Goal: Task Accomplishment & Management: Complete application form

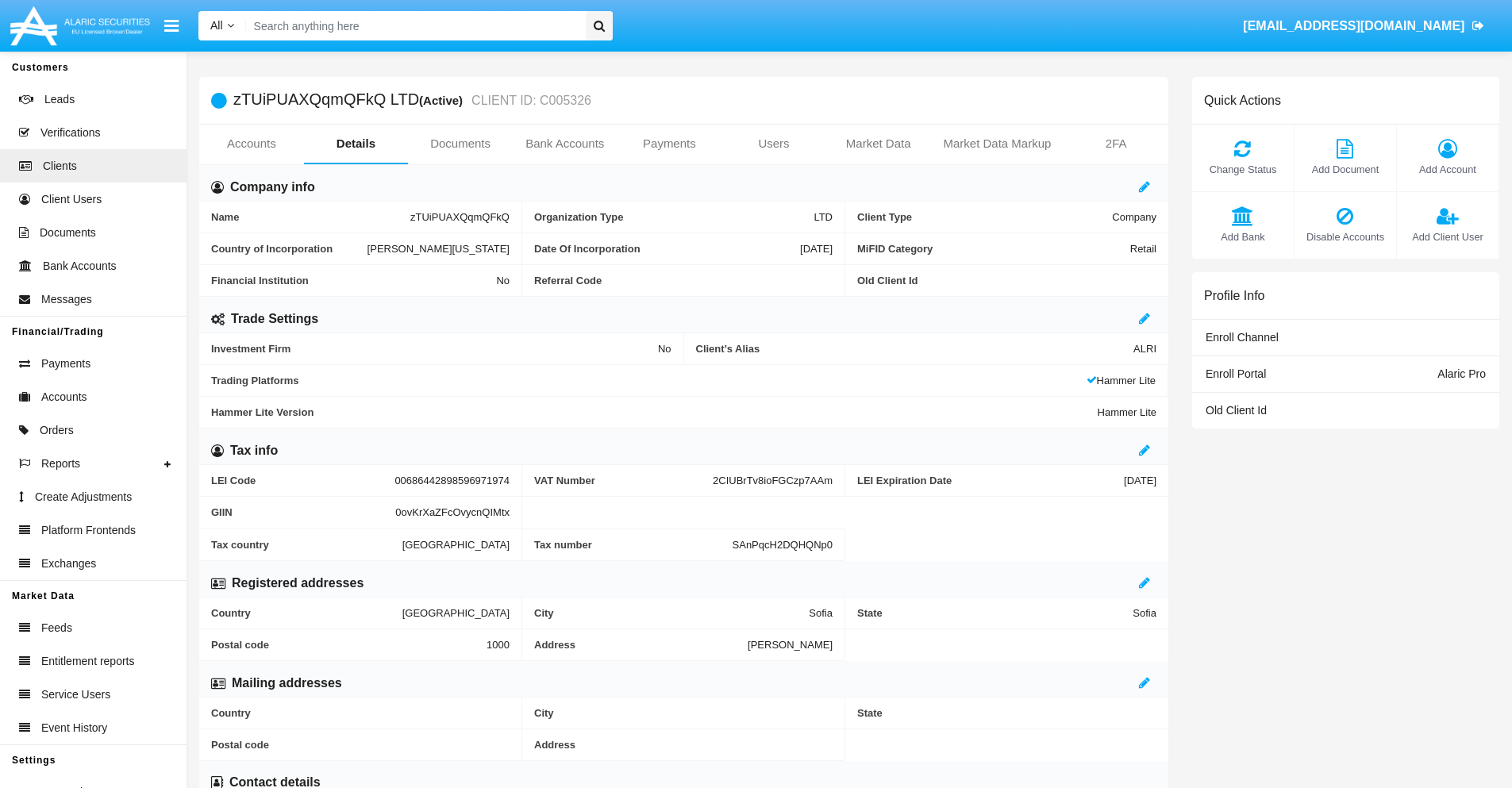
click at [564, 144] on link "Bank Accounts" at bounding box center [564, 143] width 105 height 38
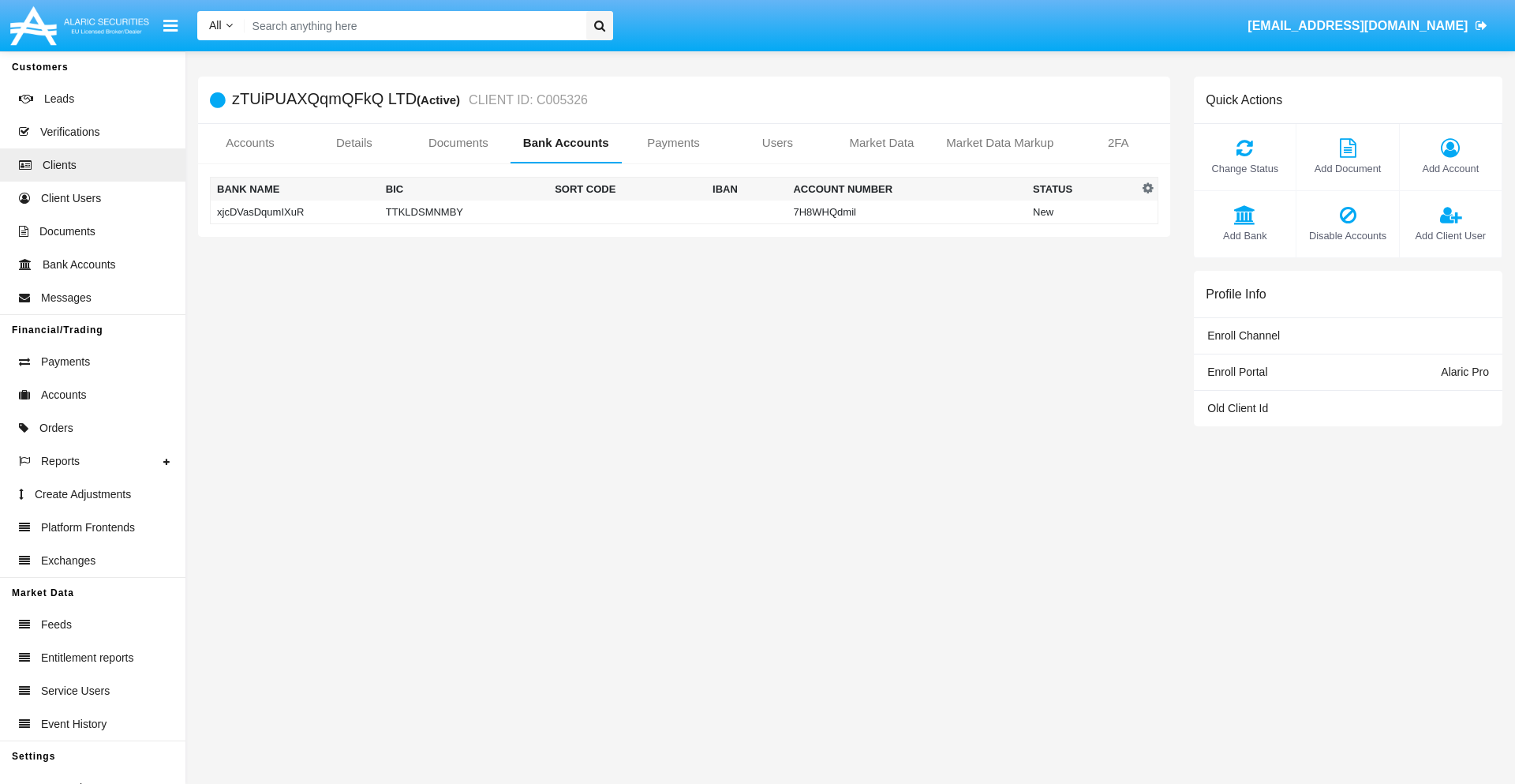
click at [295, 212] on td "xjcDVasDqumIXuR" at bounding box center [295, 213] width 169 height 24
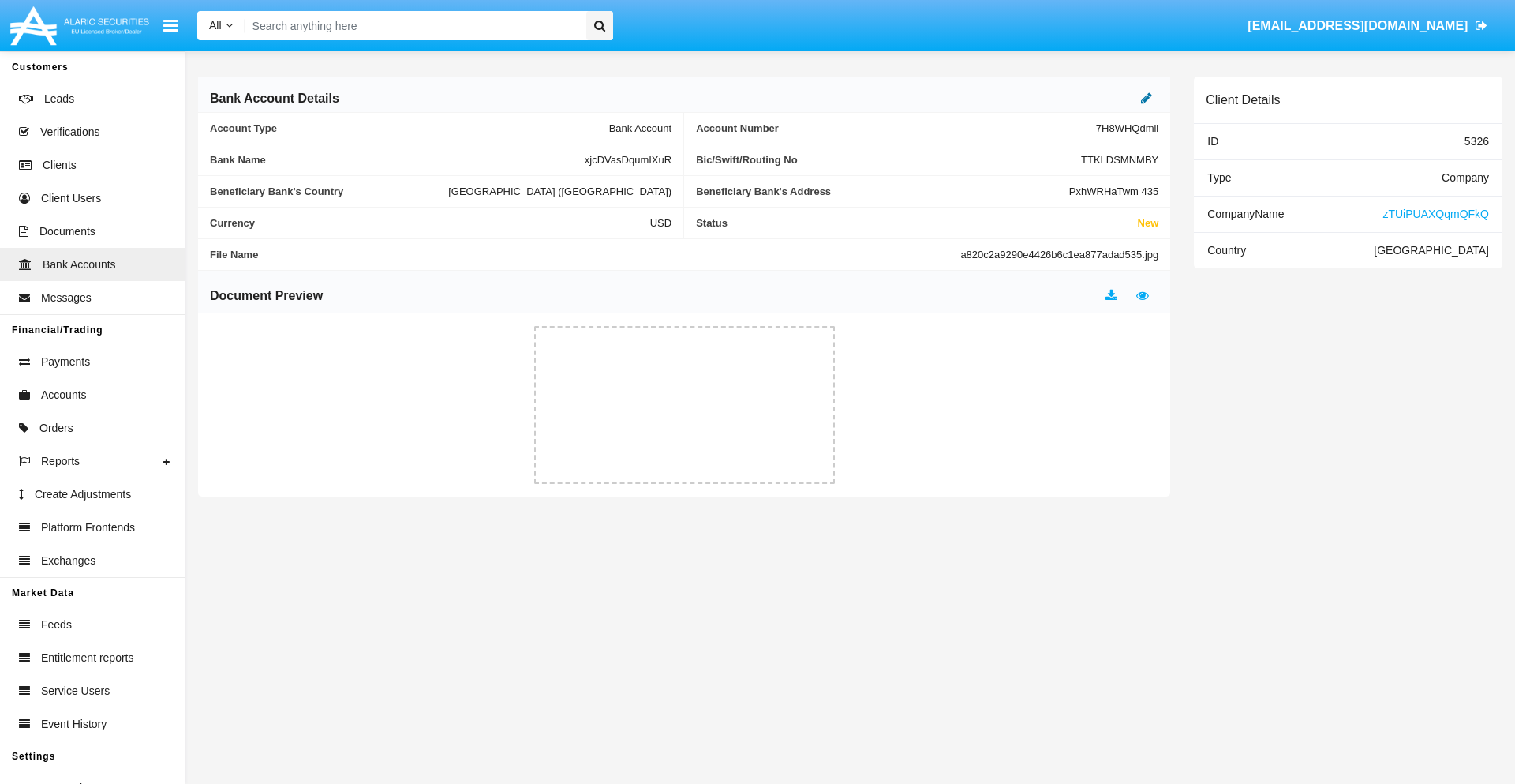
click at [1147, 98] on icon at bounding box center [1147, 97] width 11 height 13
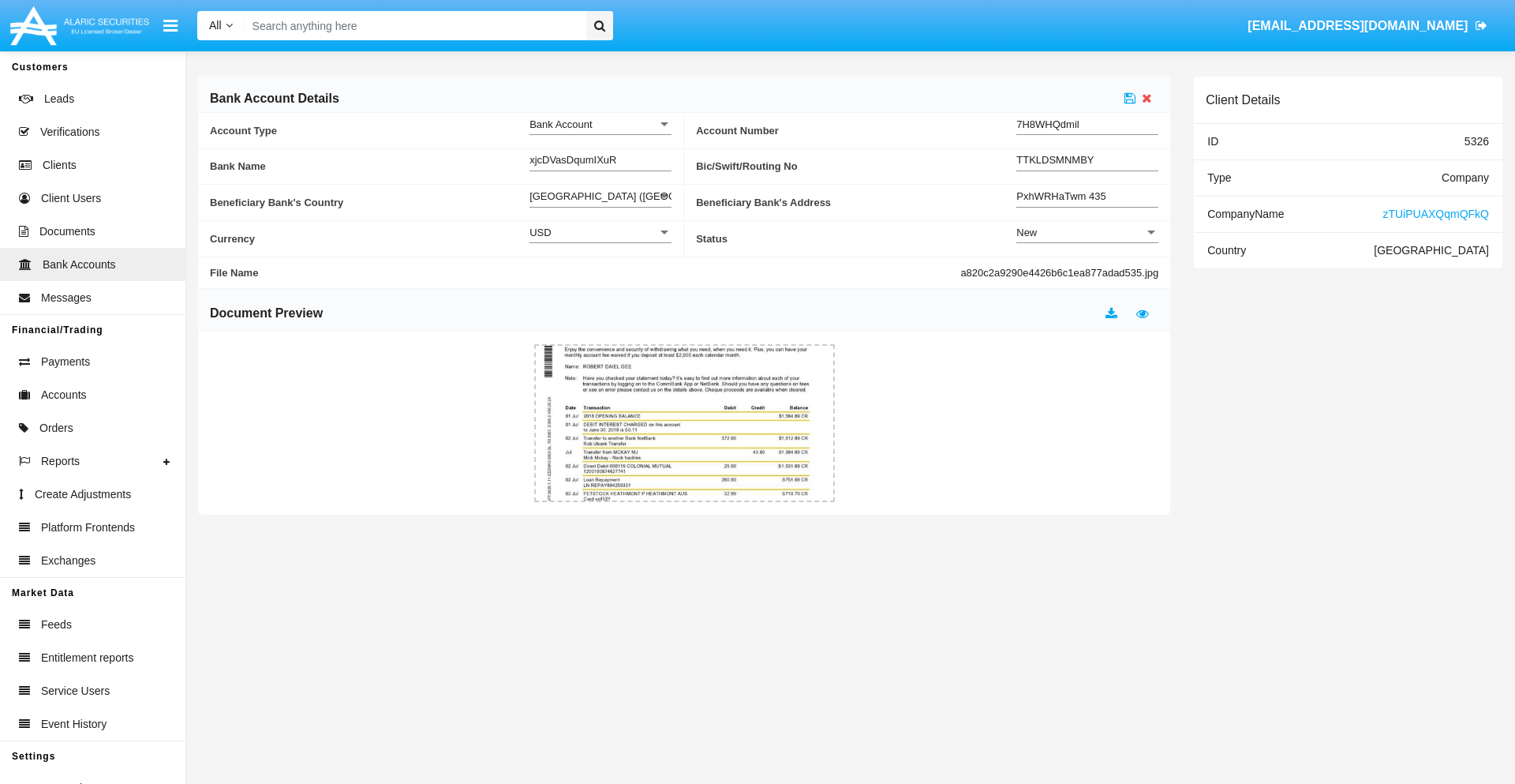
click at [1087, 232] on div "New" at bounding box center [1080, 233] width 128 height 14
click at [1087, 272] on span "Active" at bounding box center [1087, 272] width 142 height 30
click at [1131, 98] on icon at bounding box center [1130, 97] width 11 height 13
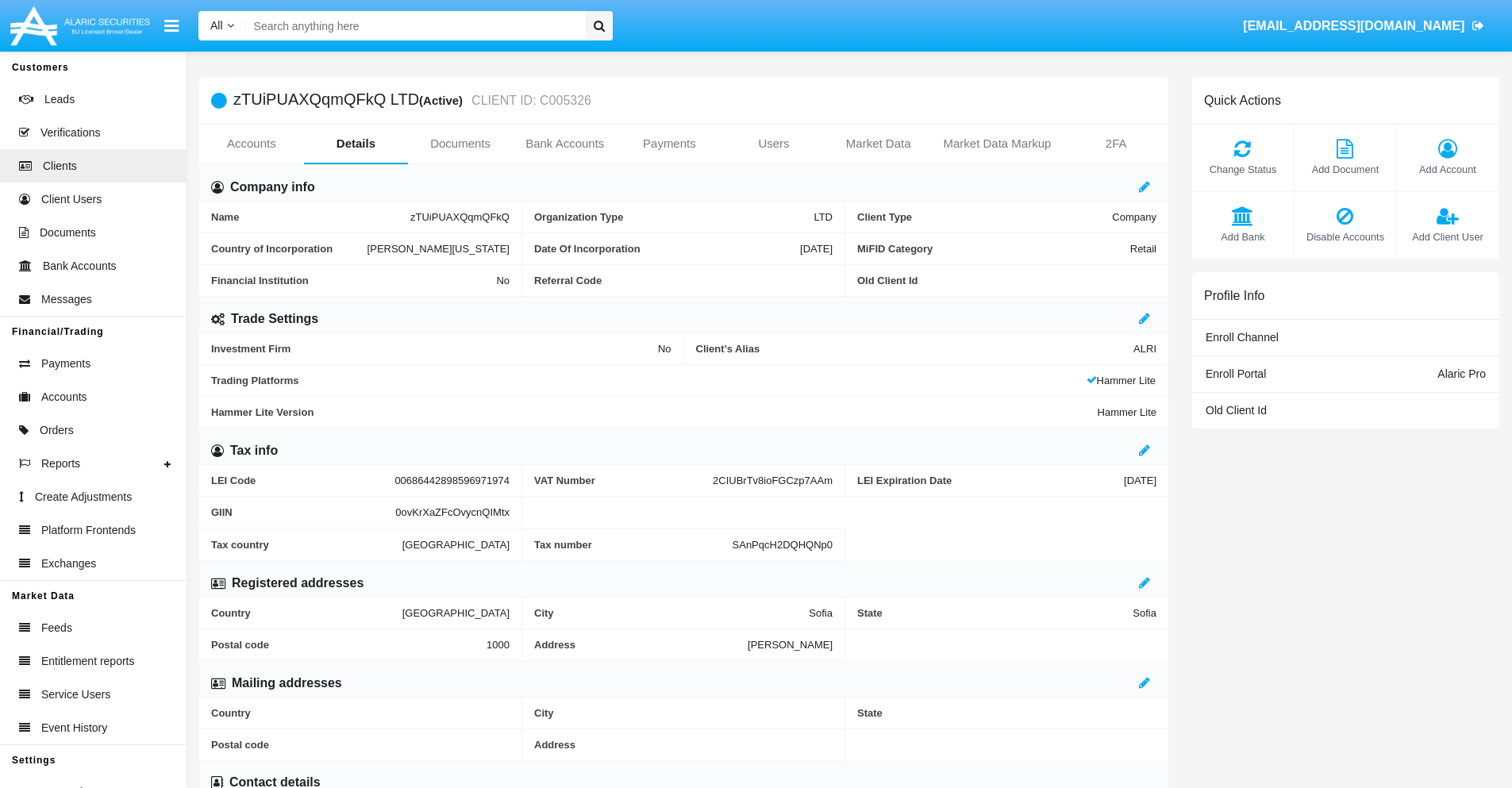
click at [564, 144] on link "Bank Accounts" at bounding box center [564, 143] width 105 height 38
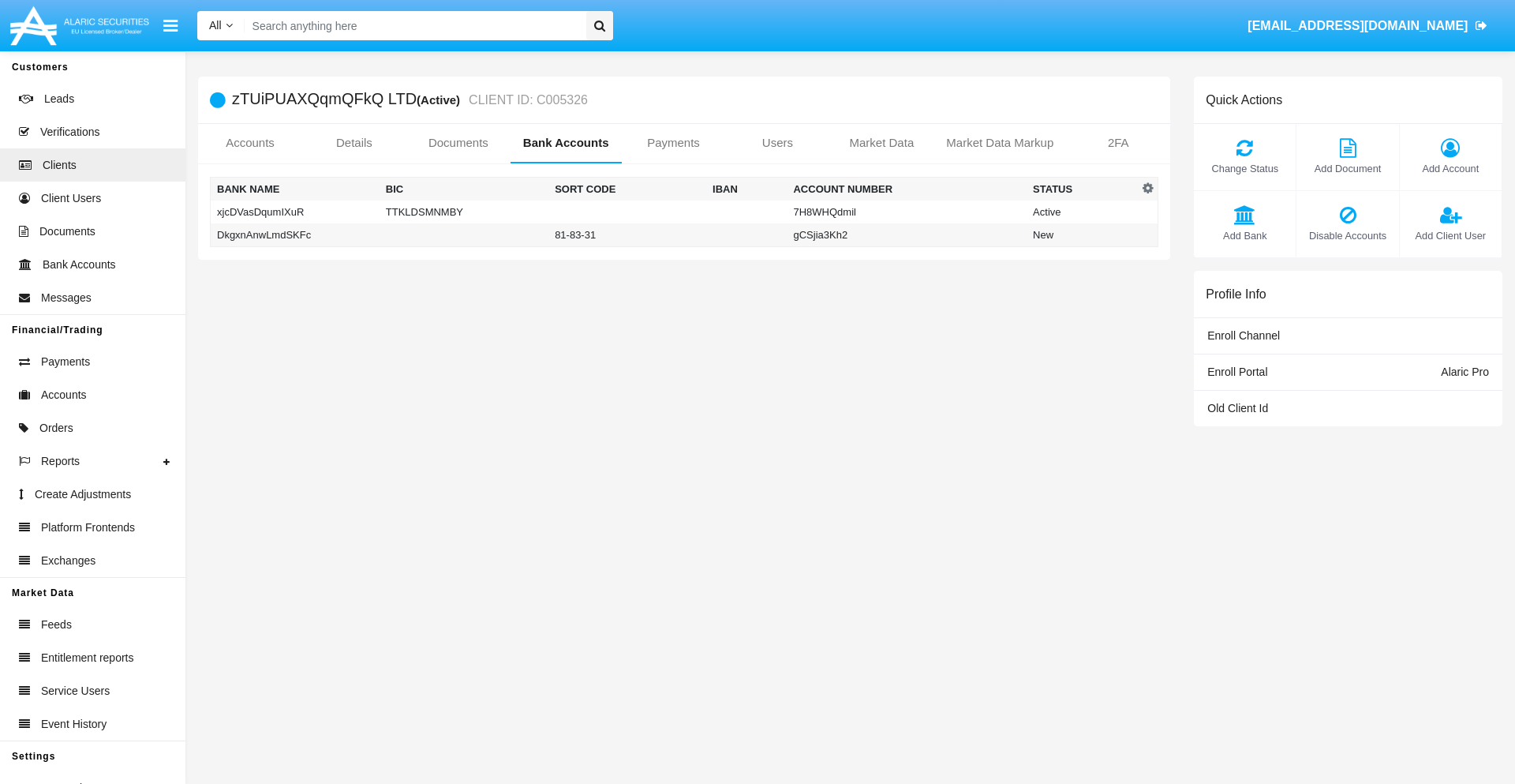
click at [295, 235] on td "DkgxnAnwLmdSKFc" at bounding box center [295, 235] width 169 height 24
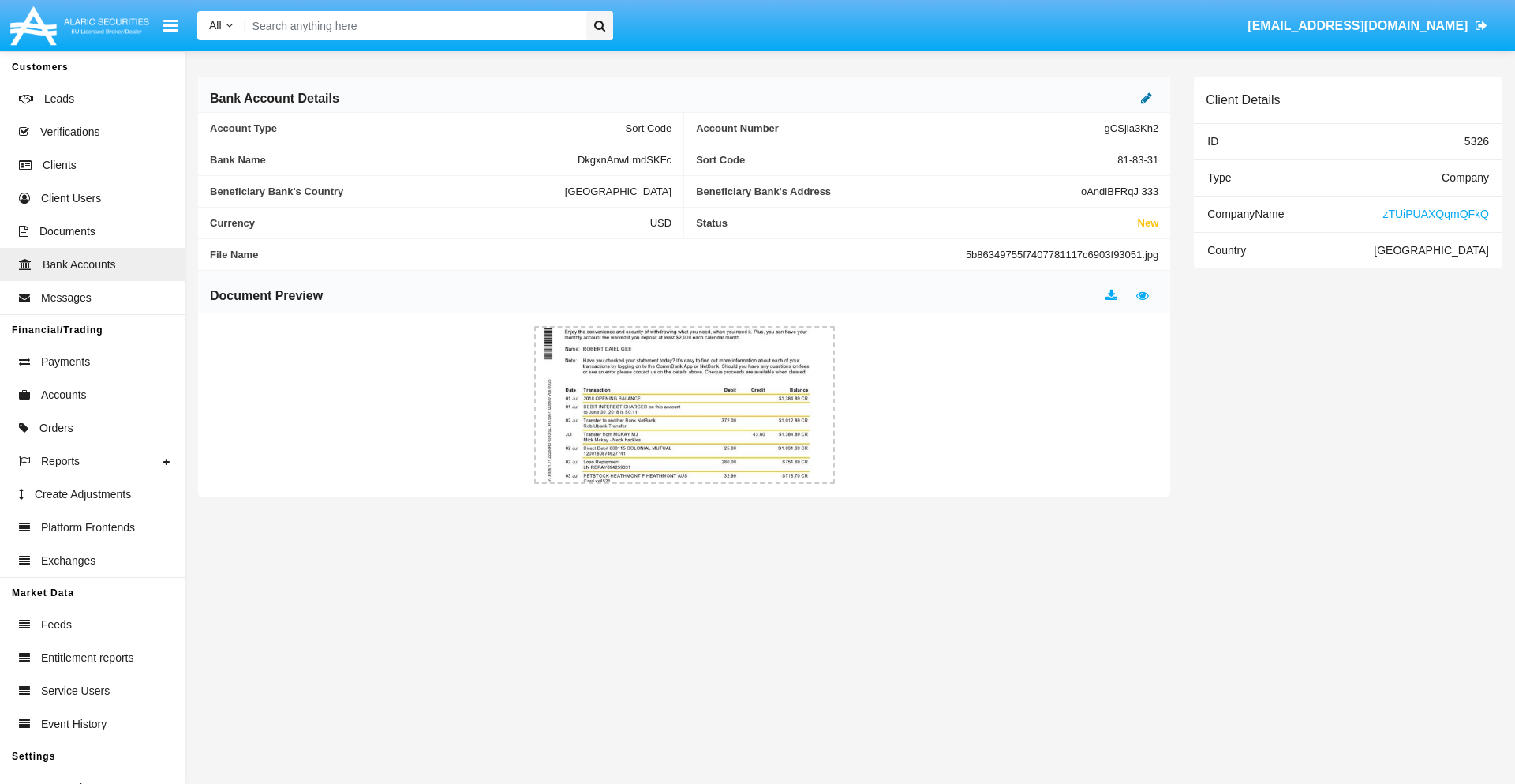
click at [1147, 98] on icon at bounding box center [1147, 97] width 11 height 13
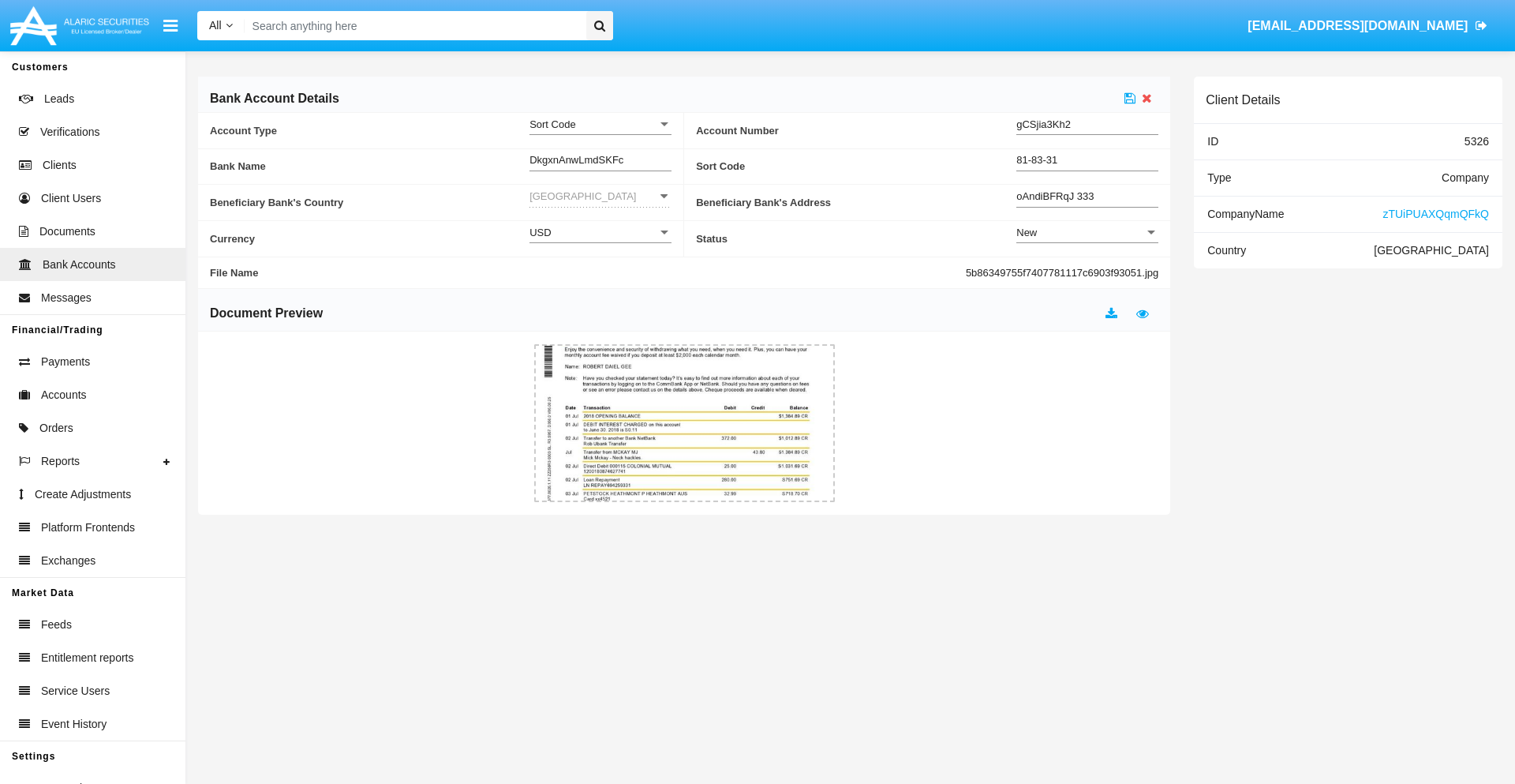
click at [1087, 232] on div "New" at bounding box center [1080, 233] width 128 height 14
click at [1087, 272] on span "Active" at bounding box center [1087, 272] width 142 height 30
click at [1131, 98] on icon at bounding box center [1130, 97] width 11 height 13
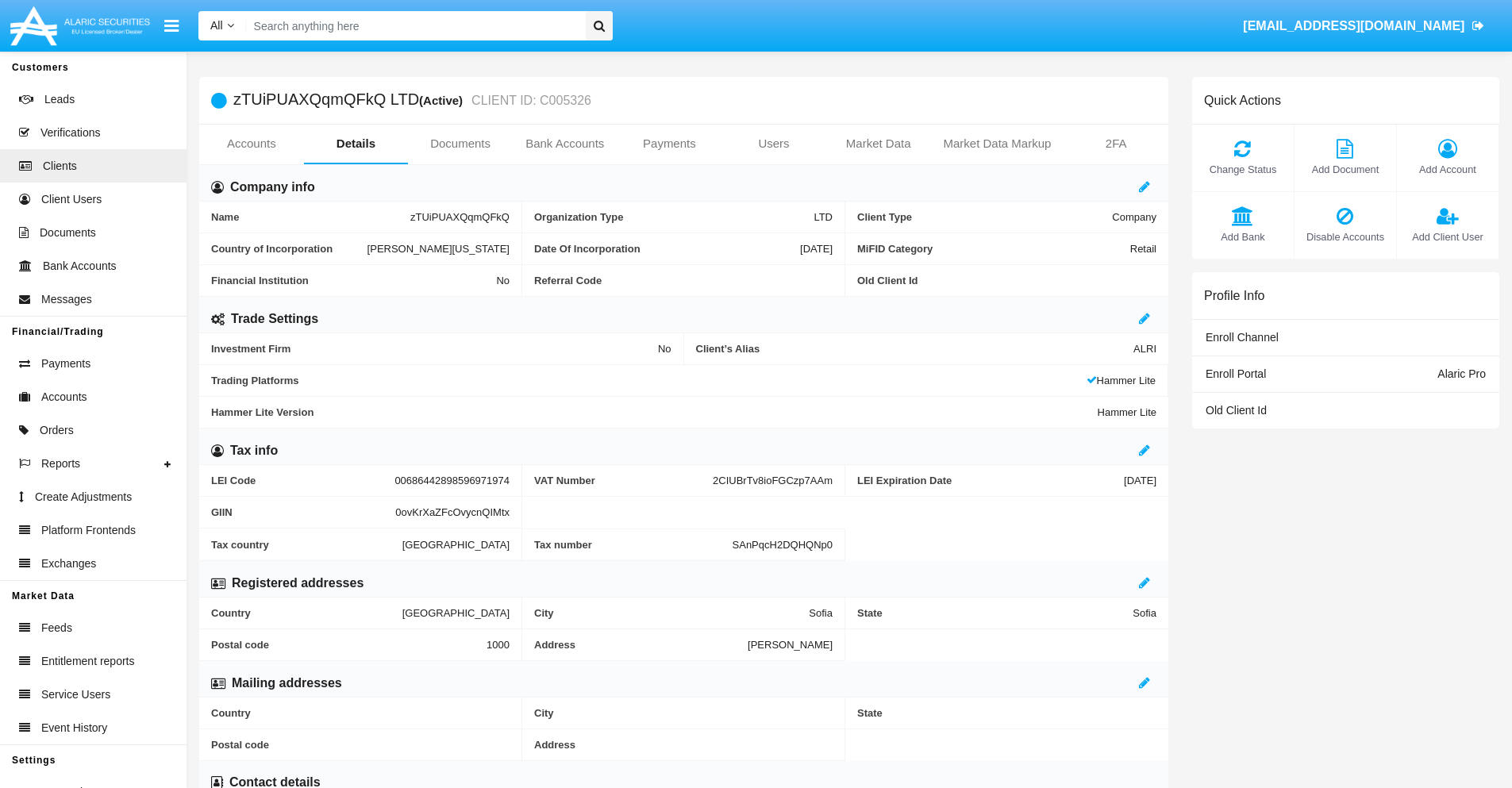
click at [1242, 237] on span "Add Bank" at bounding box center [1242, 237] width 86 height 15
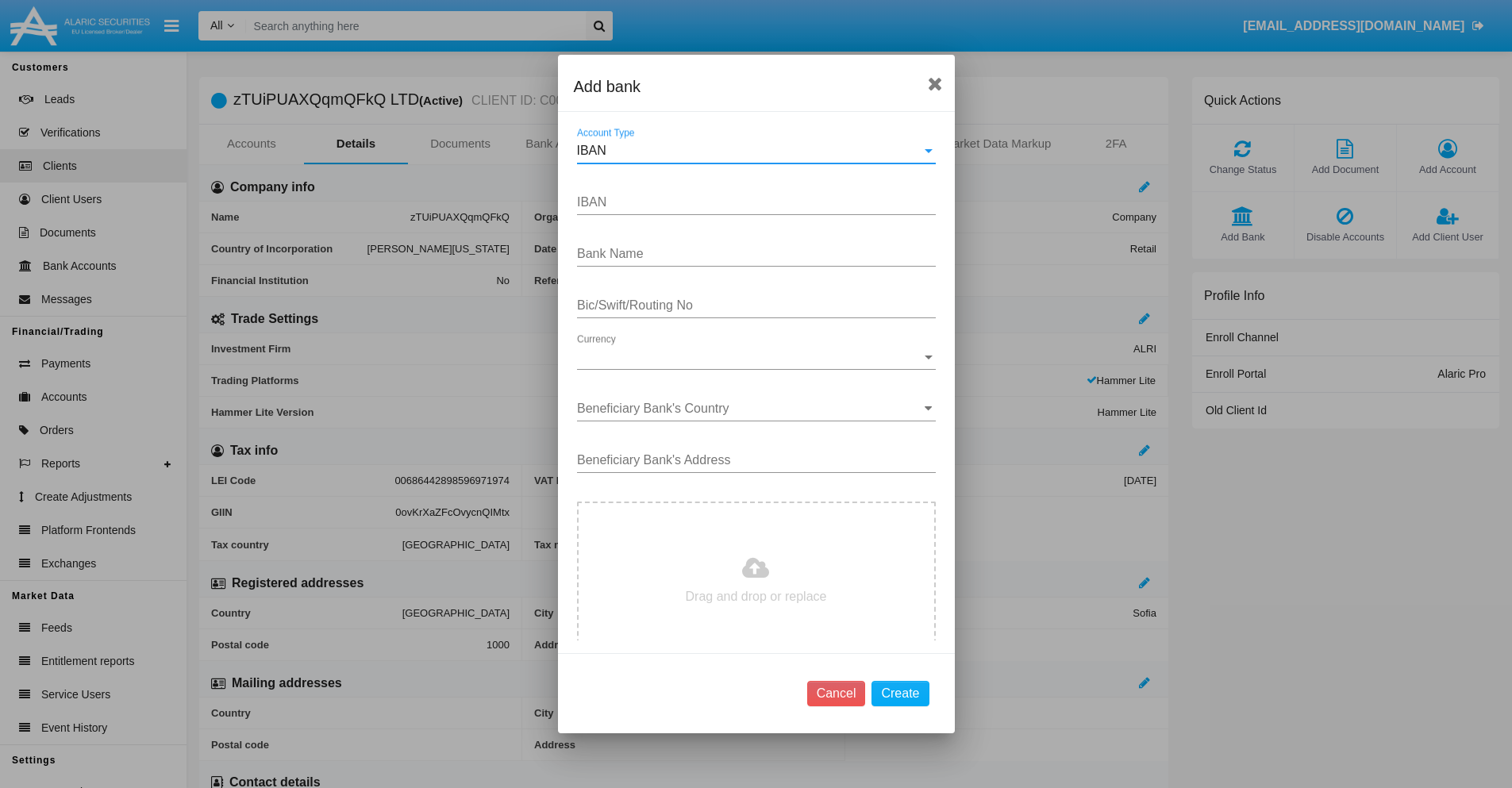
click at [750, 151] on div "IBAN" at bounding box center [749, 151] width 345 height 14
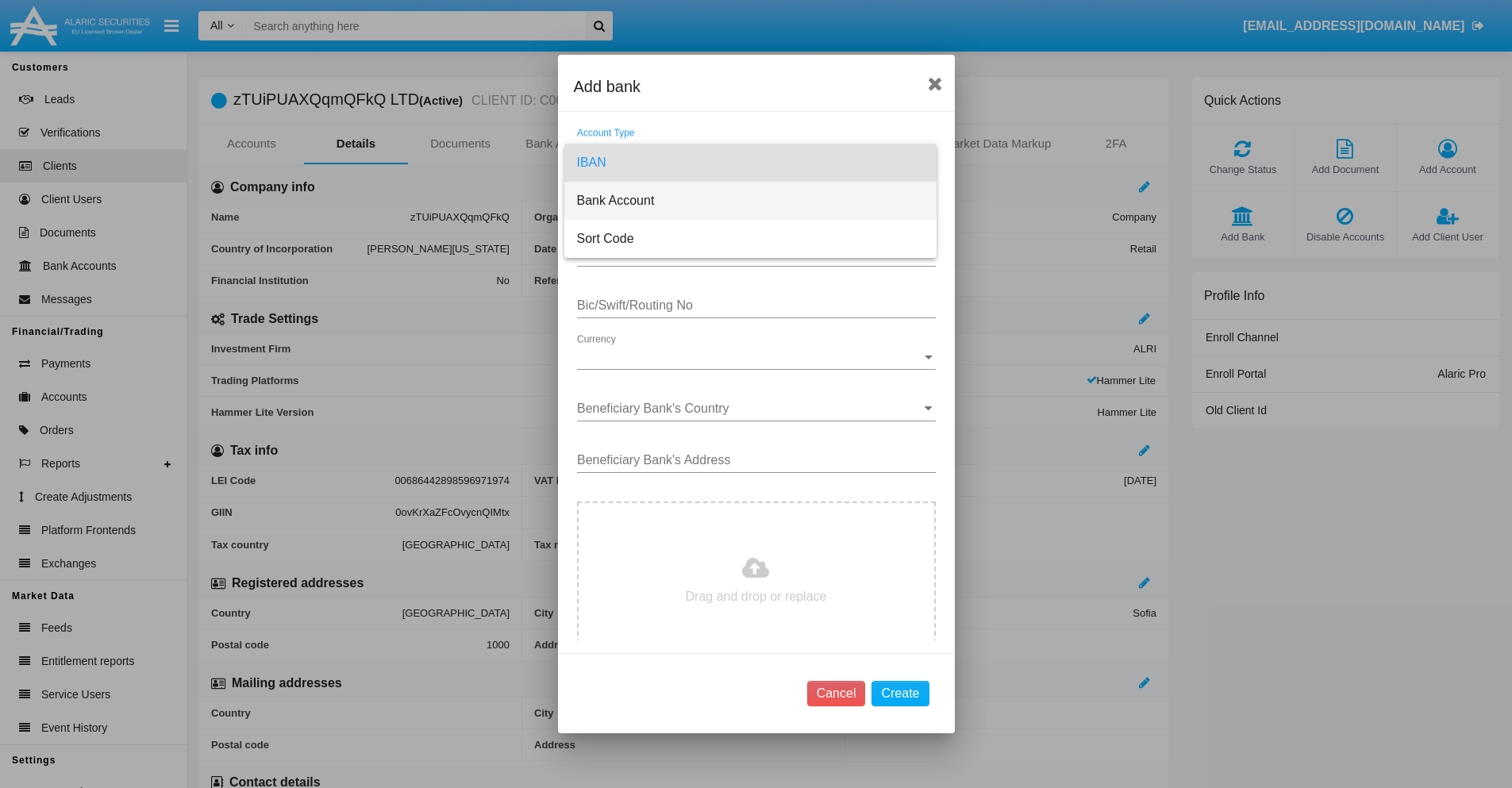
click at [750, 201] on span "Bank Account" at bounding box center [750, 200] width 346 height 38
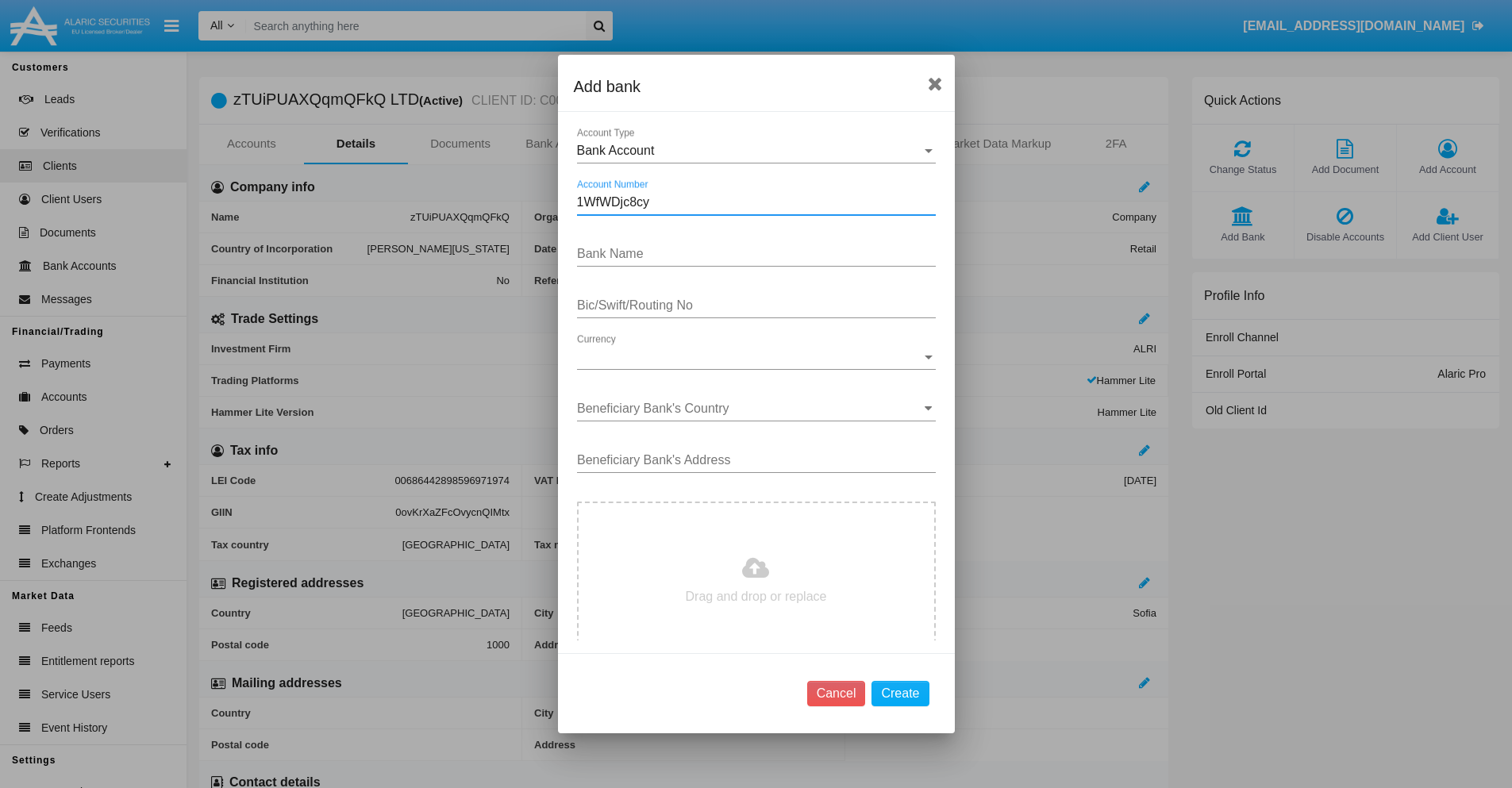
type input "1WfWDjc8cy"
type input "NOaTHRvbGUZRiQt"
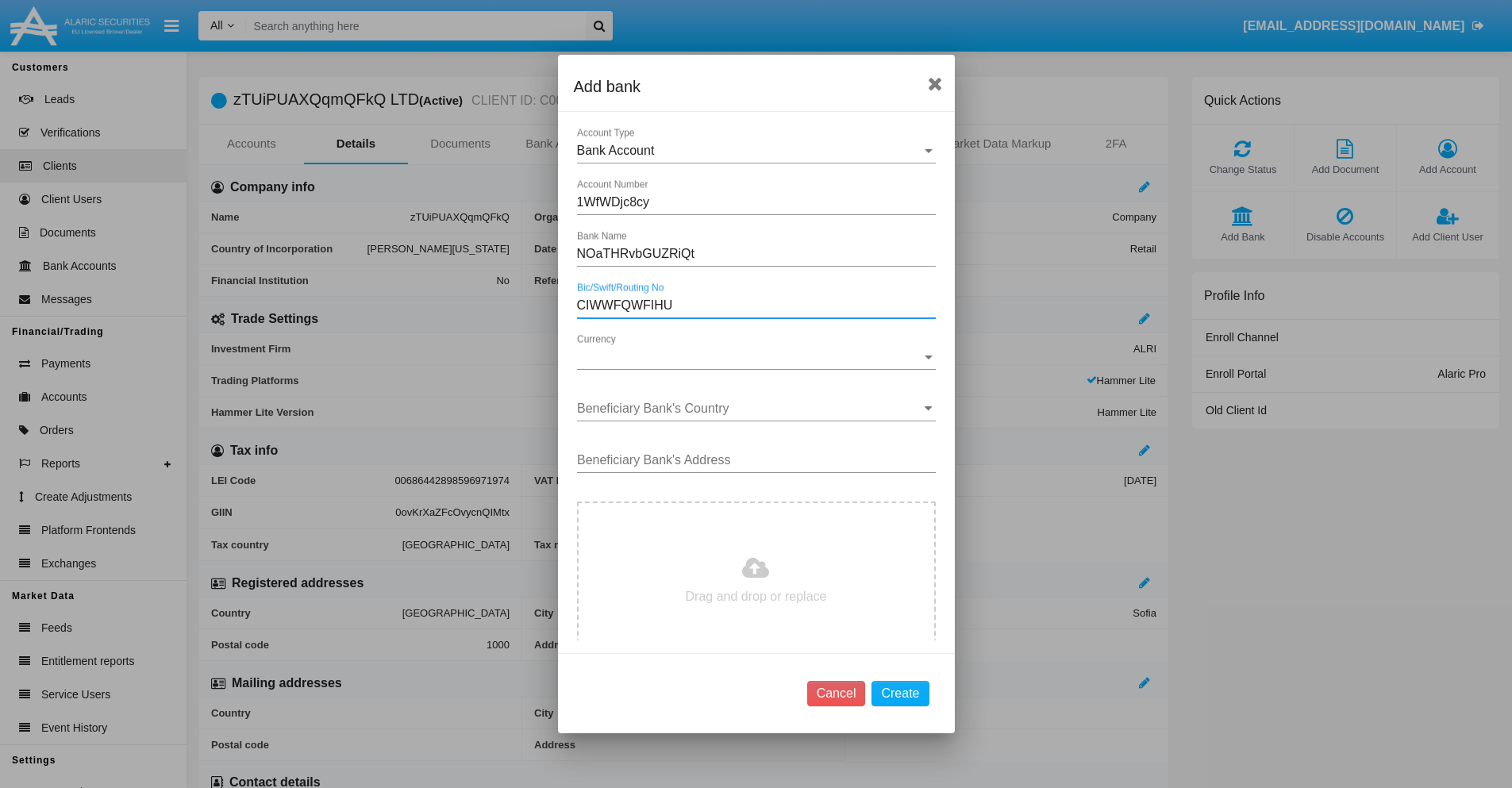
type input "CIWWFQWFIHU"
click at [750, 357] on span "Currency" at bounding box center [749, 357] width 345 height 14
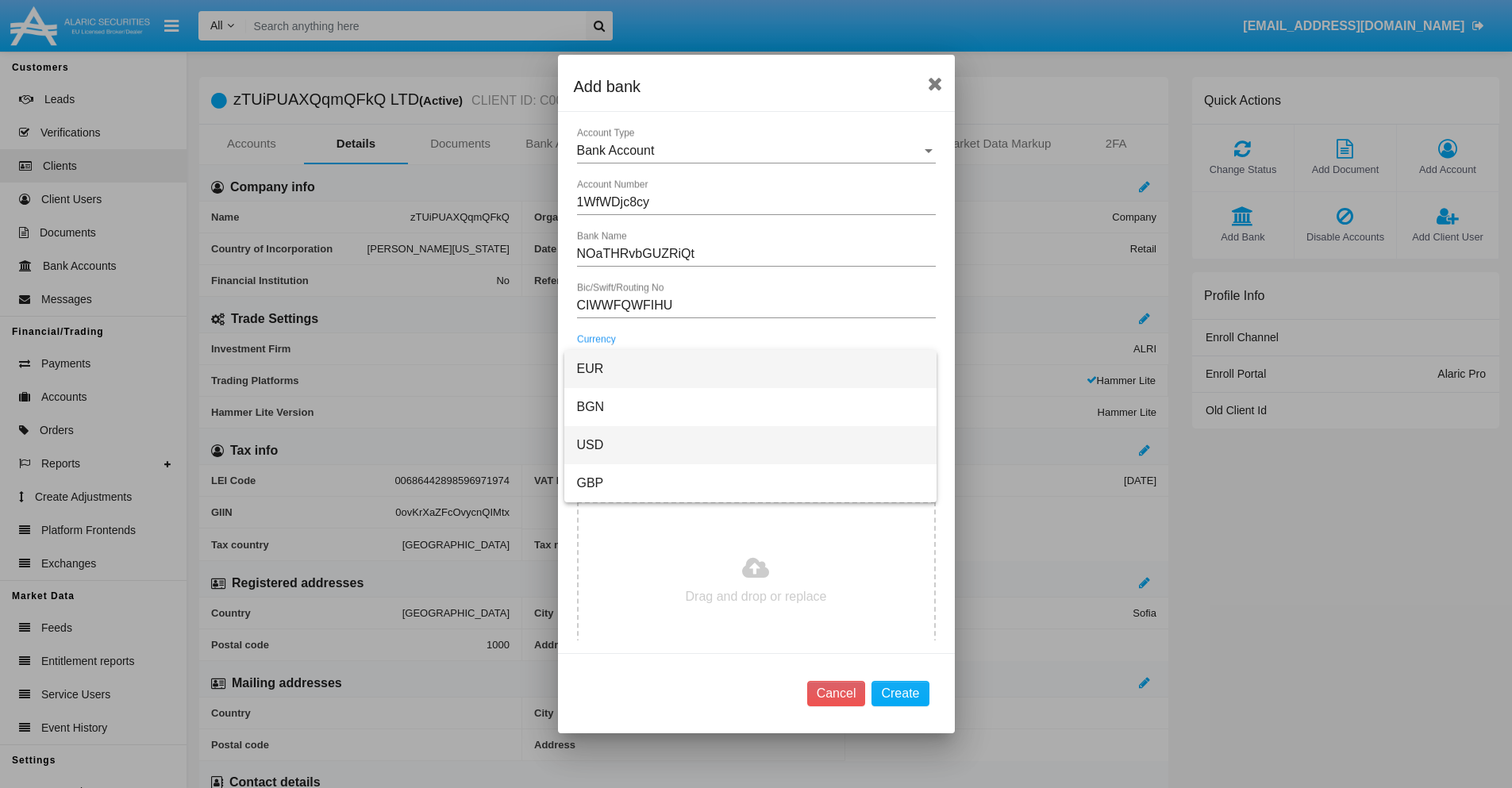
click at [750, 445] on span "USD" at bounding box center [750, 445] width 346 height 38
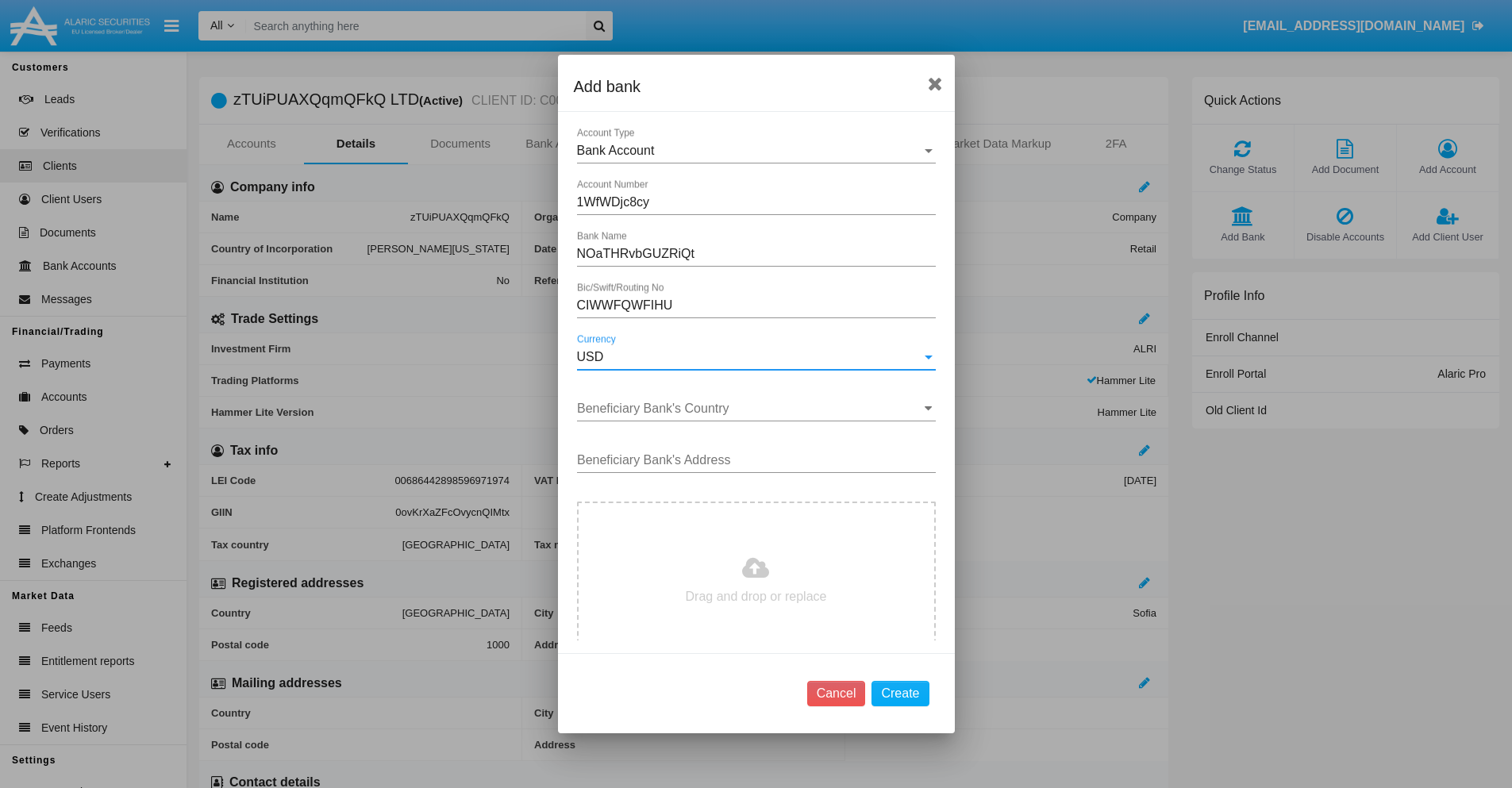
click at [750, 408] on input "Beneficiary Bank's Country" at bounding box center [756, 408] width 358 height 14
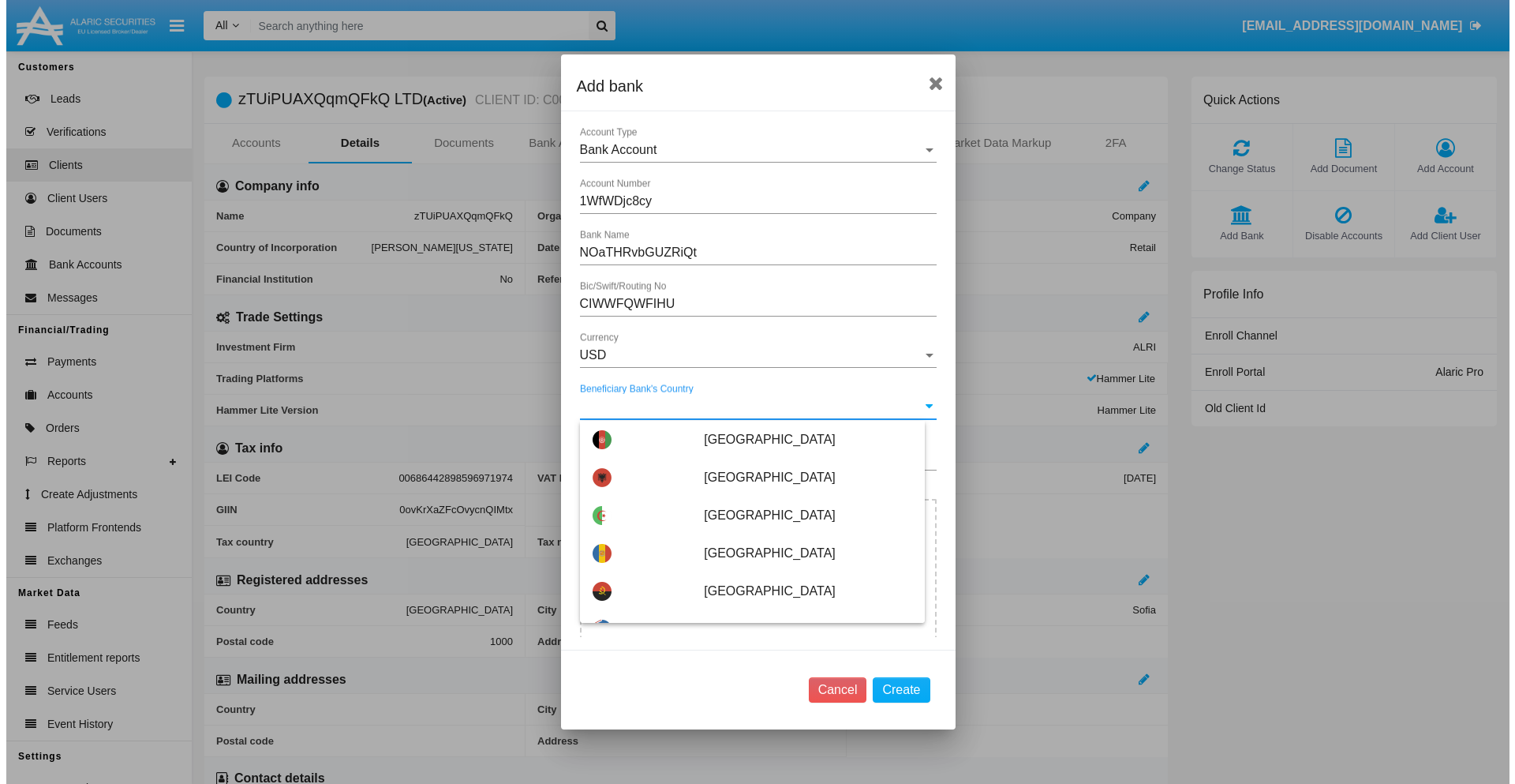
scroll to position [4835, 0]
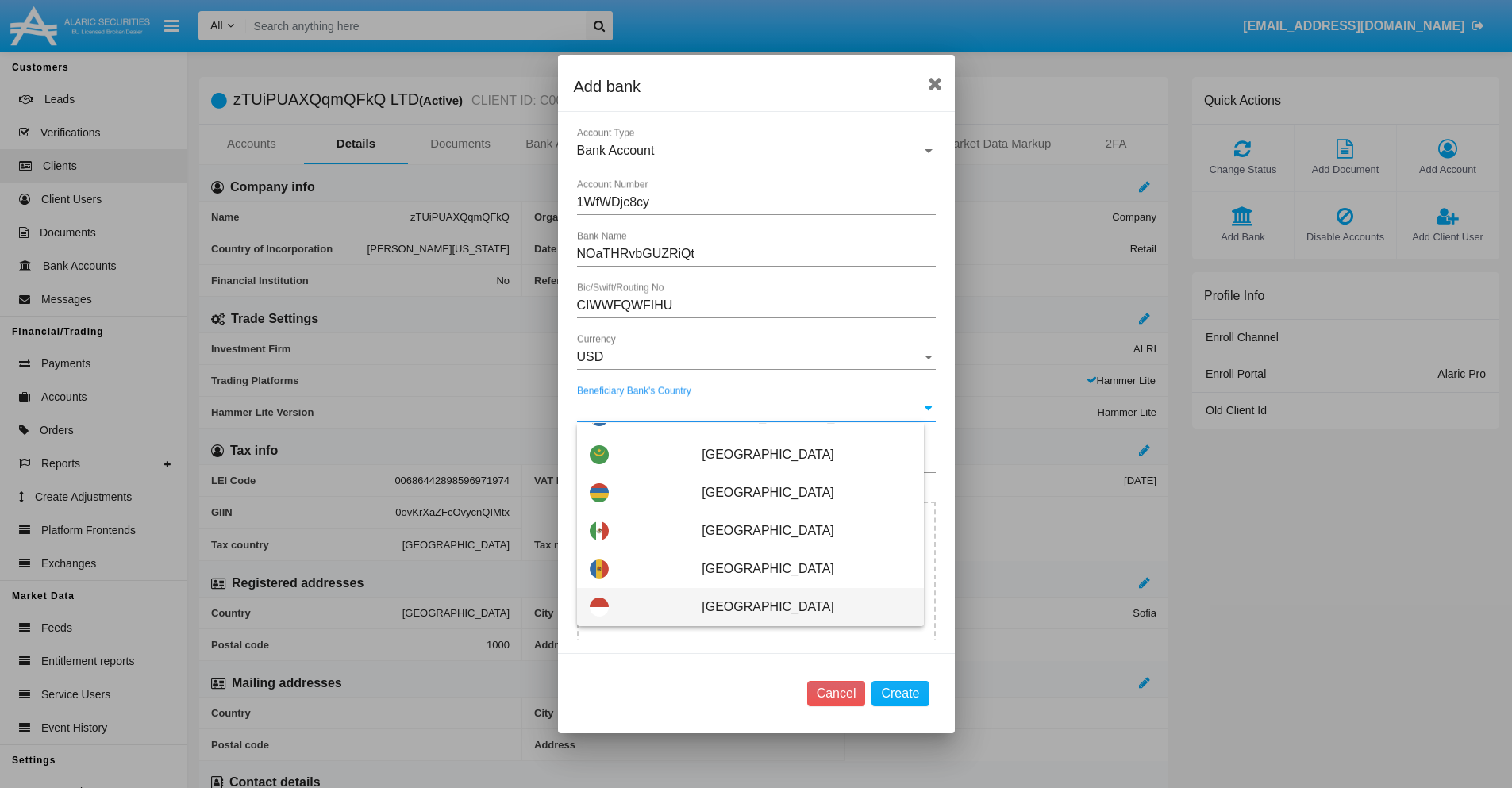
click at [798, 607] on span "Monaco" at bounding box center [805, 607] width 209 height 38
type input "Monaco"
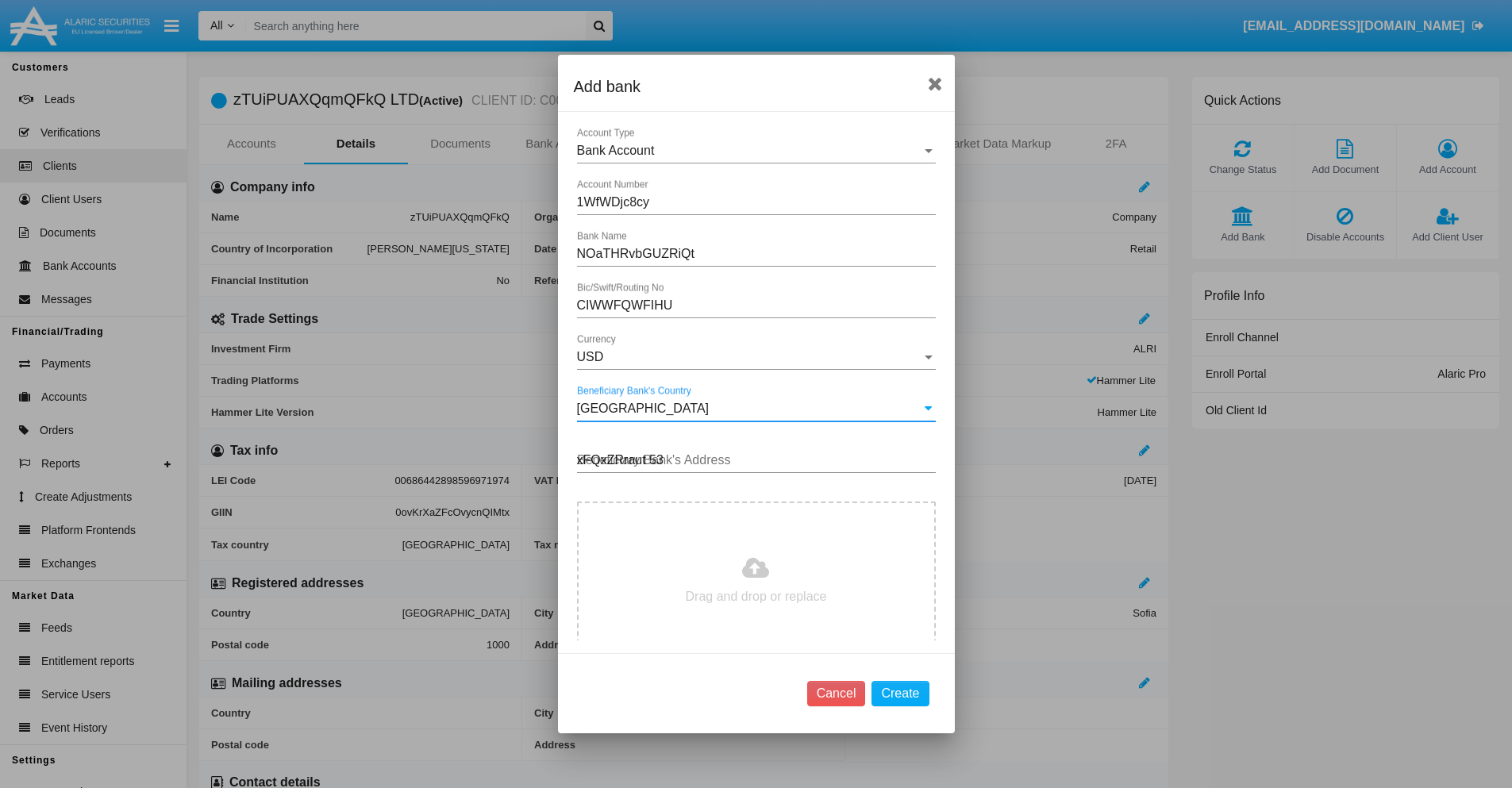
type input "xFQxZRraut 537"
type input "C:\fakepath\bank-statement.png"
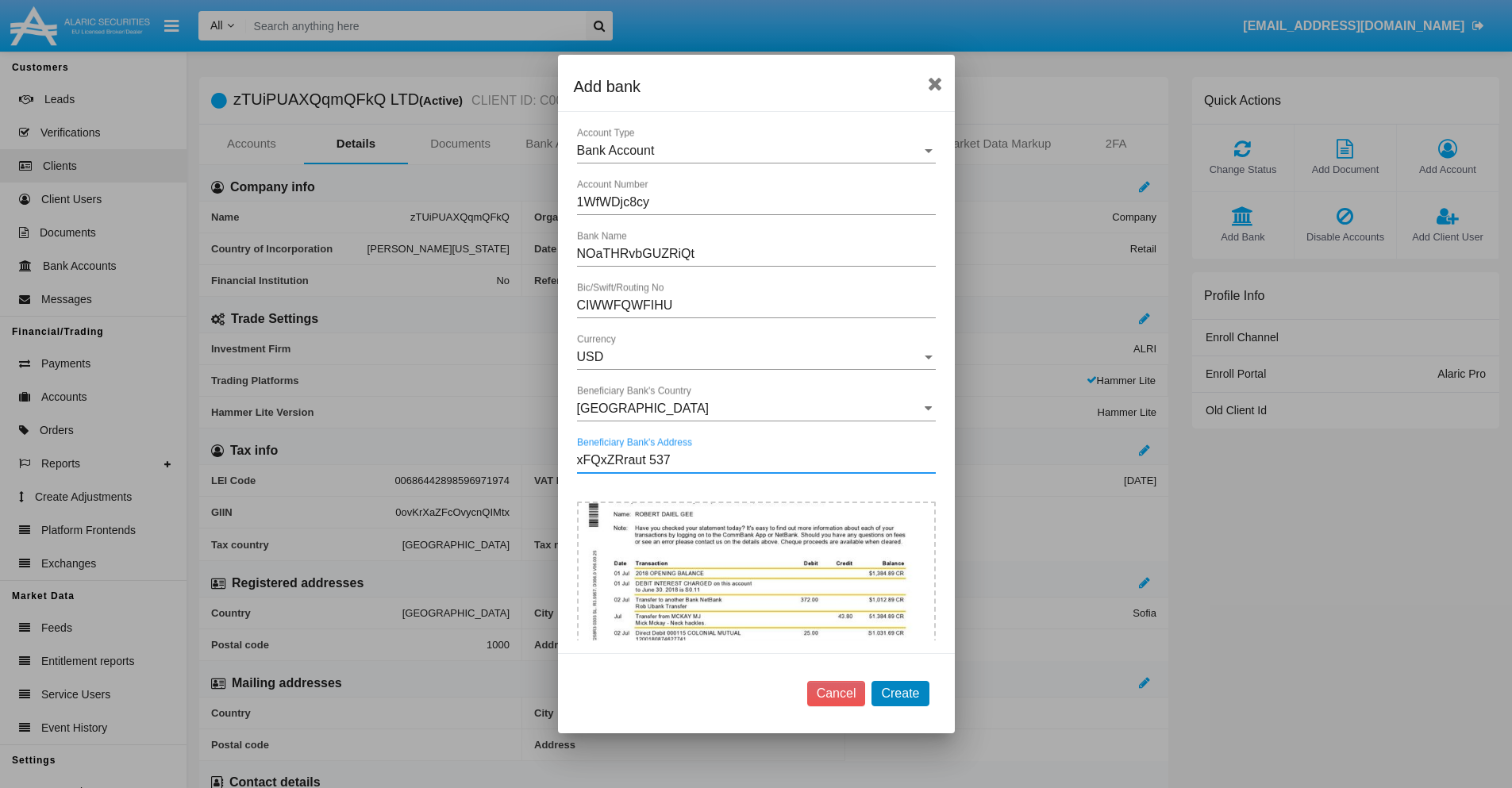
click at [900, 693] on button "Create" at bounding box center [899, 694] width 57 height 26
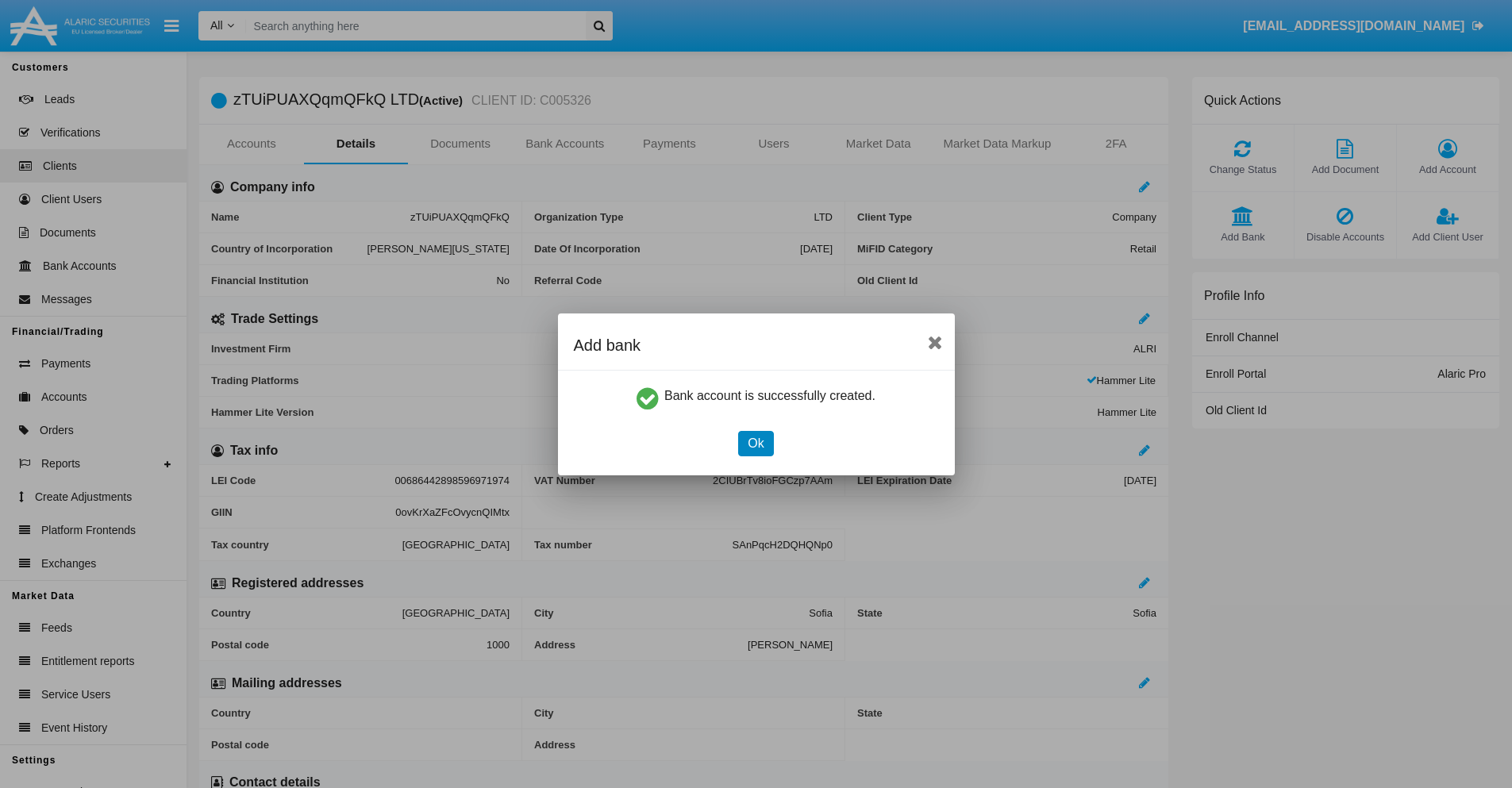
click at [755, 443] on button "Ok" at bounding box center [755, 443] width 35 height 26
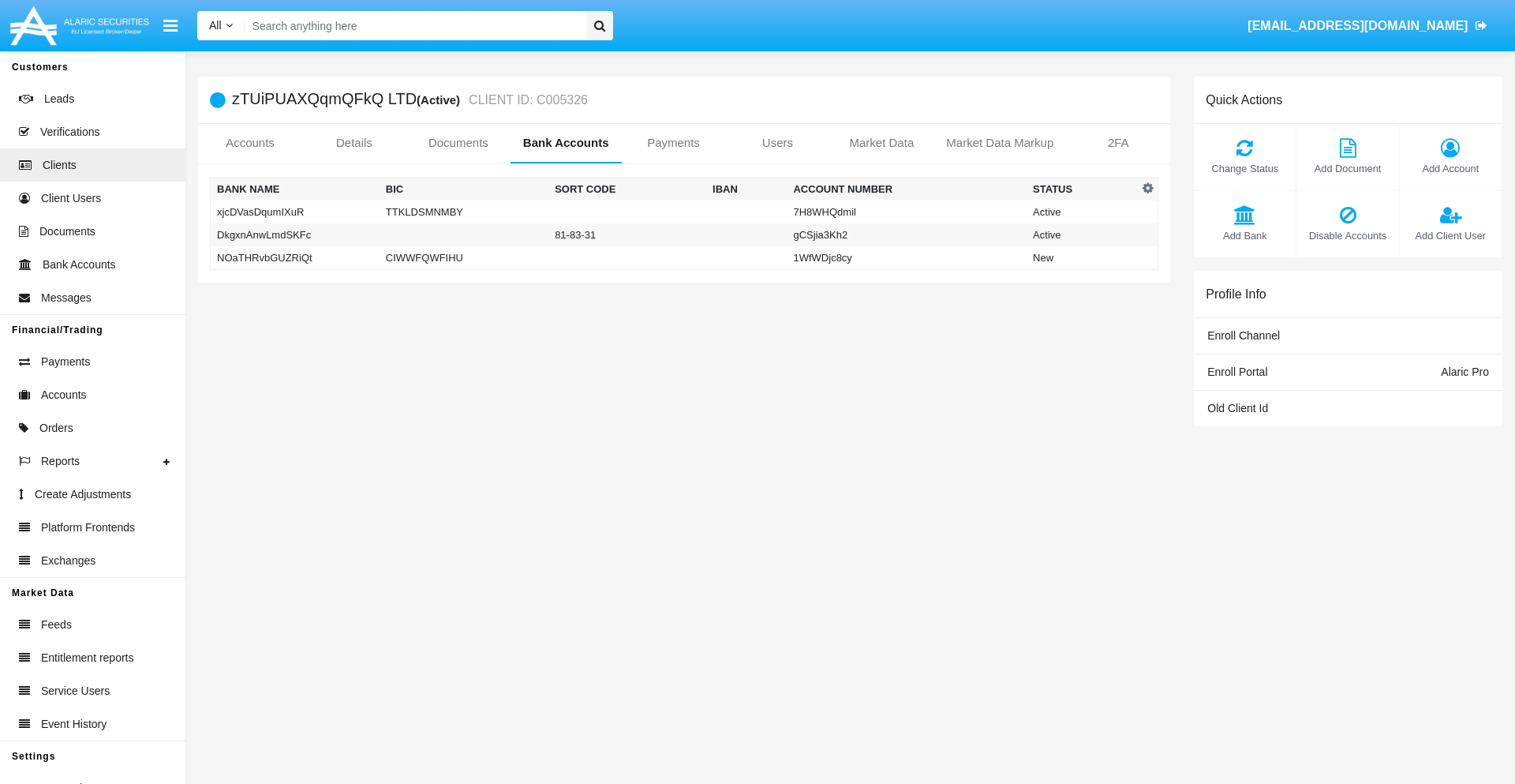
click at [295, 257] on td "NOaTHRvbGUZRiQt" at bounding box center [295, 258] width 169 height 24
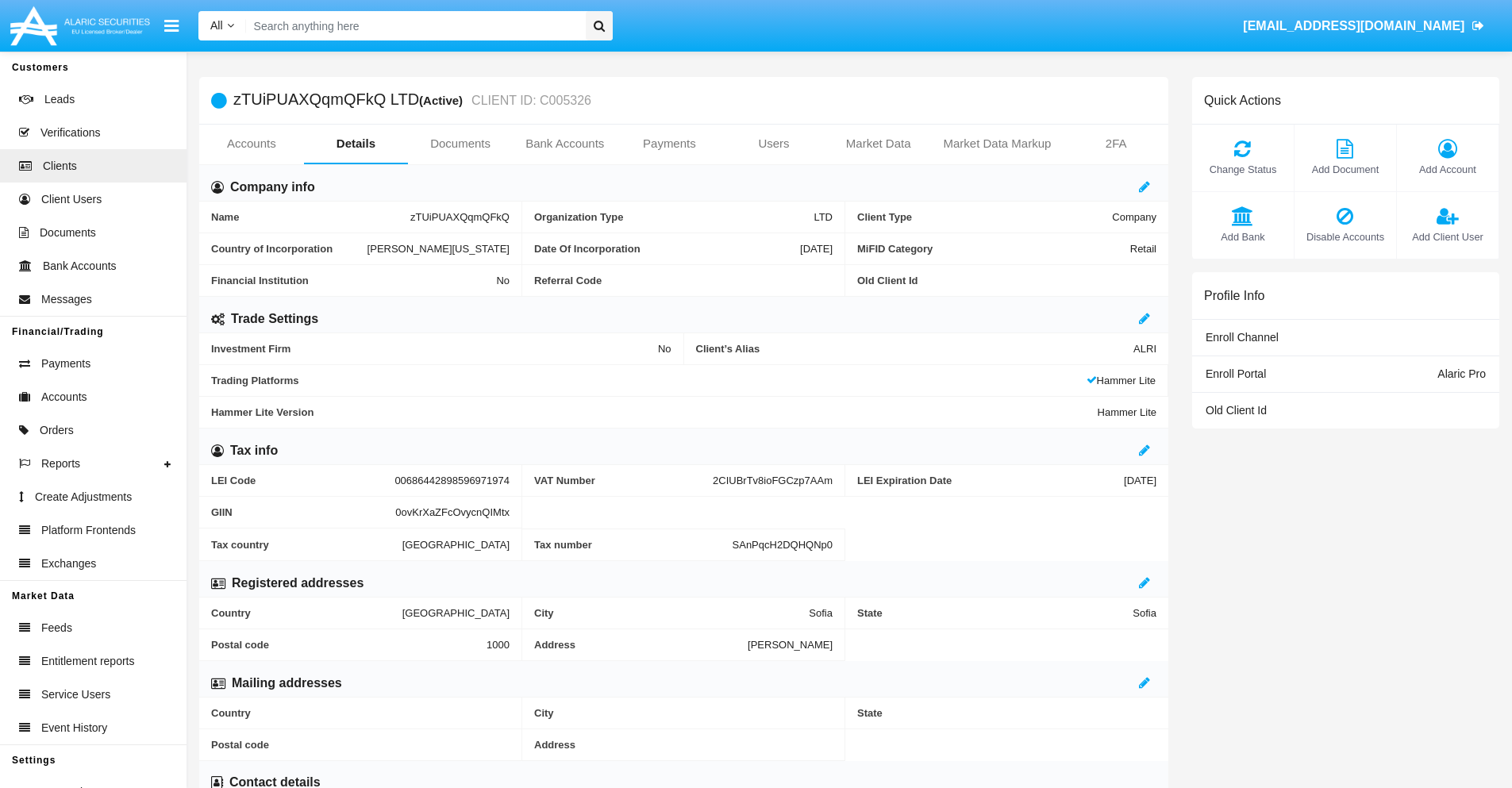
click at [1242, 237] on span "Add Bank" at bounding box center [1242, 237] width 86 height 15
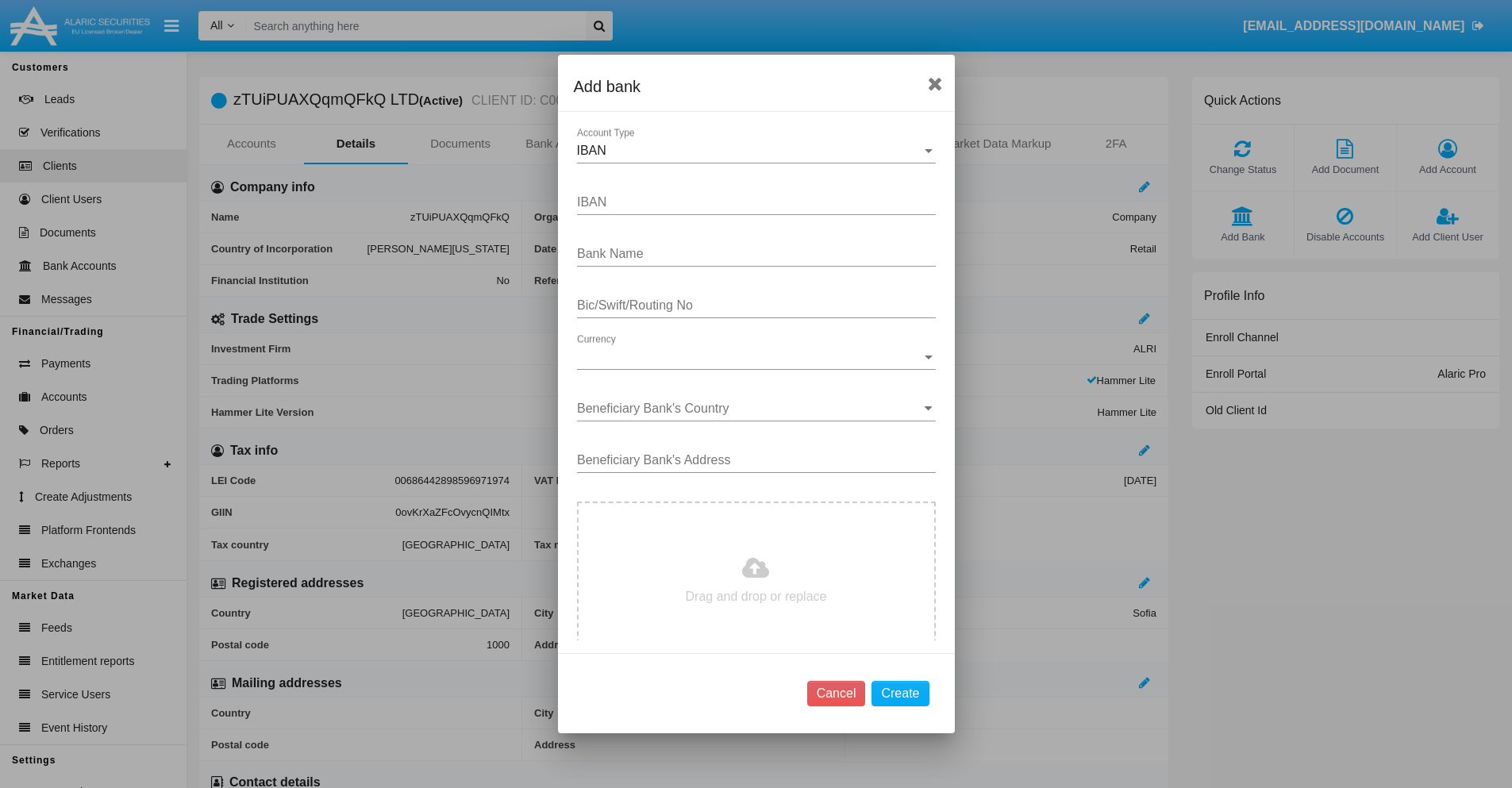
click at [750, 151] on div "IBAN" at bounding box center [749, 151] width 345 height 14
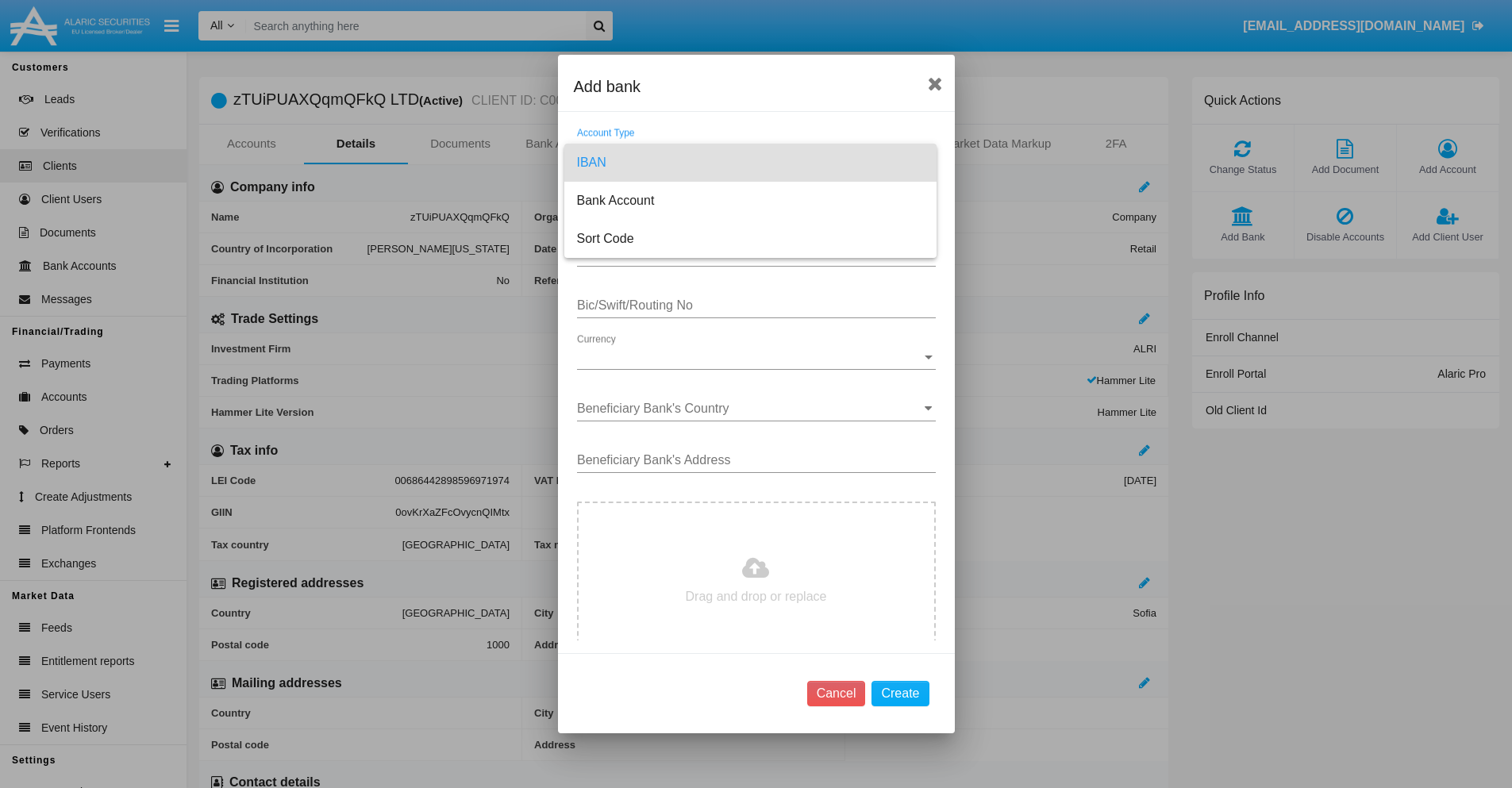
click at [750, 163] on span "IBAN" at bounding box center [750, 163] width 346 height 38
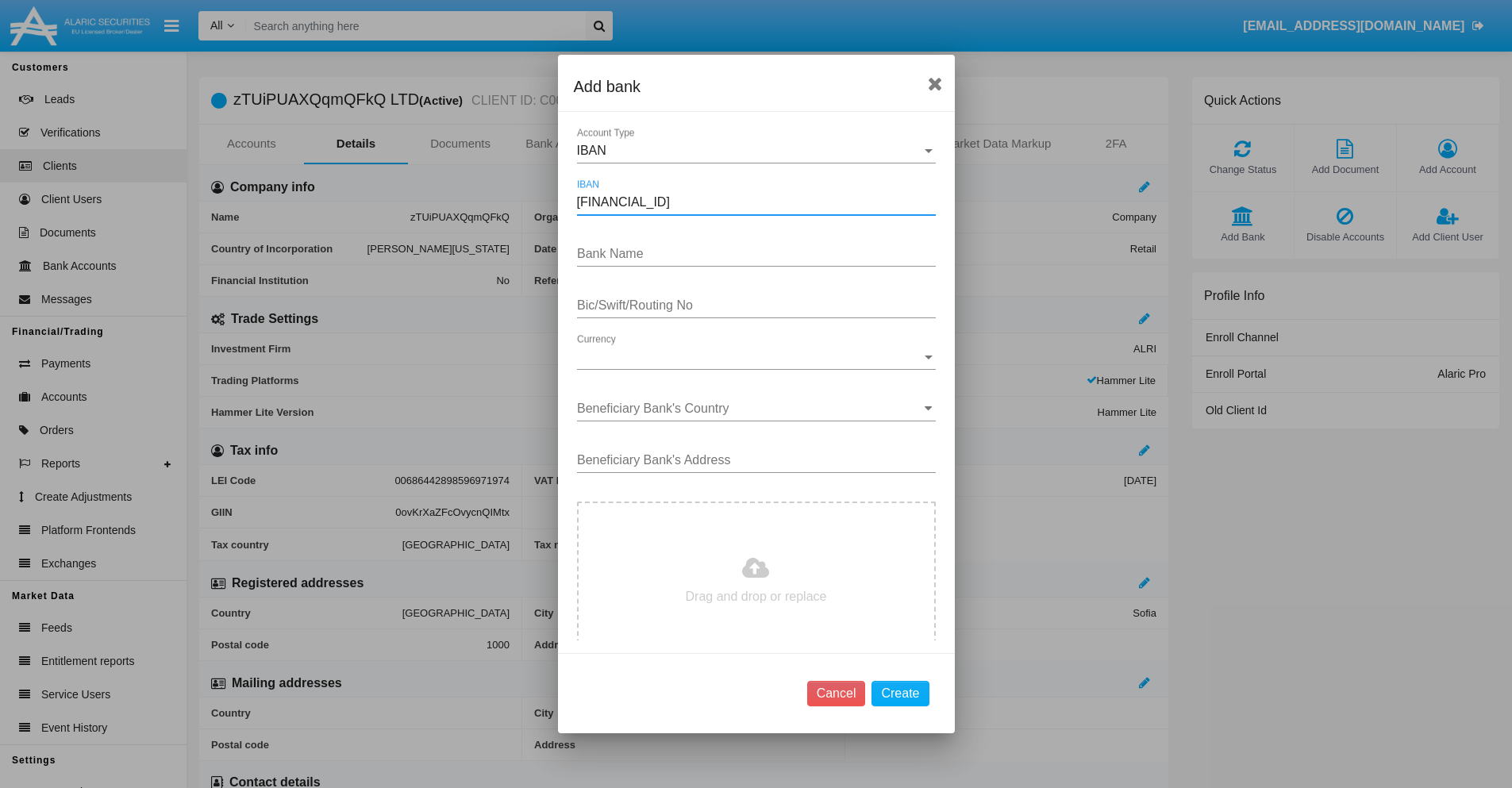
type input "DE31500105175143186793"
type input "naCTHdhgqklStHk"
type input "EIJIHWHUAUB"
click at [750, 357] on span "Currency" at bounding box center [749, 357] width 345 height 14
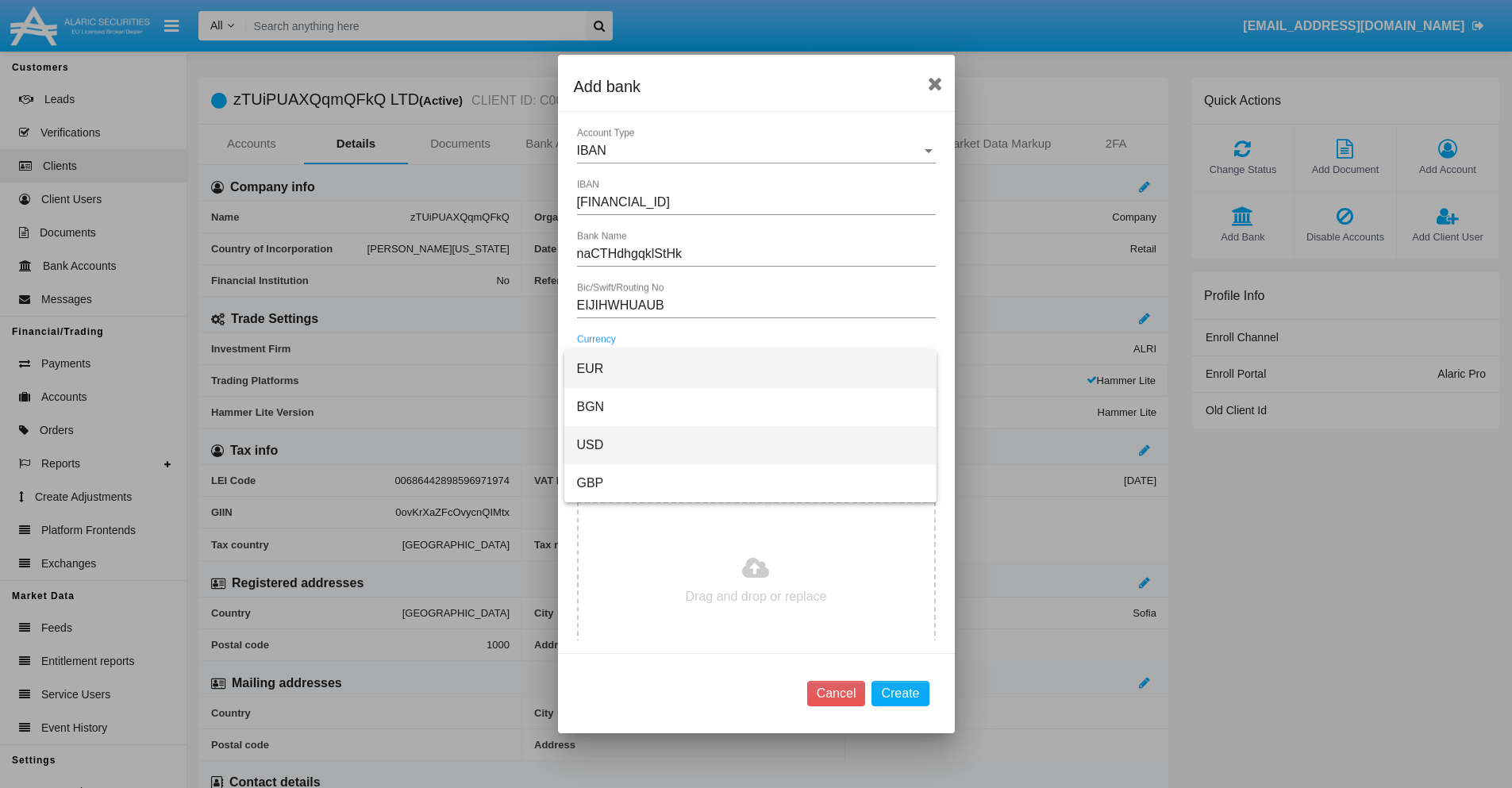
click at [750, 445] on span "USD" at bounding box center [750, 445] width 346 height 38
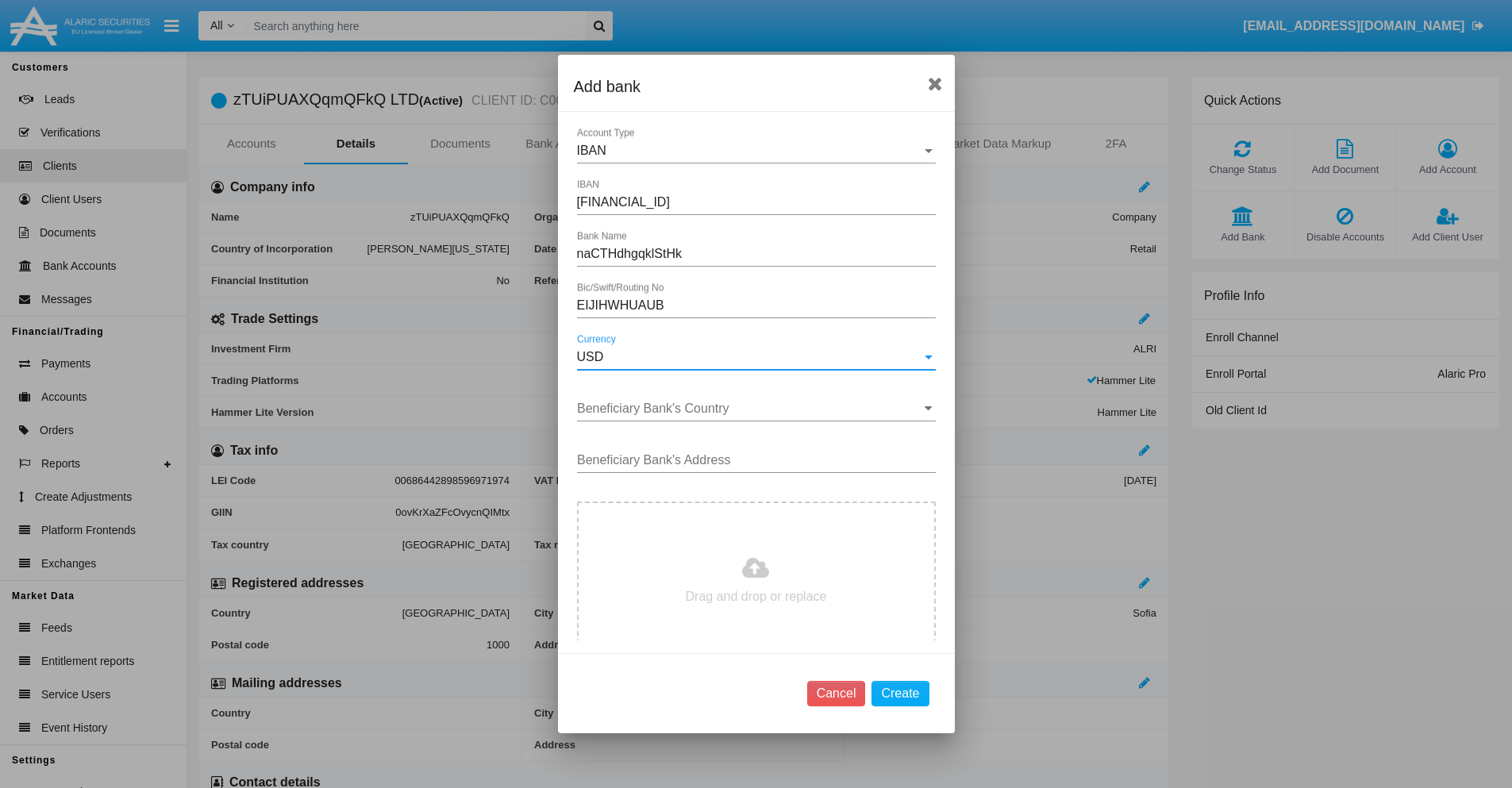
click at [750, 408] on input "Beneficiary Bank's Country" at bounding box center [756, 408] width 358 height 14
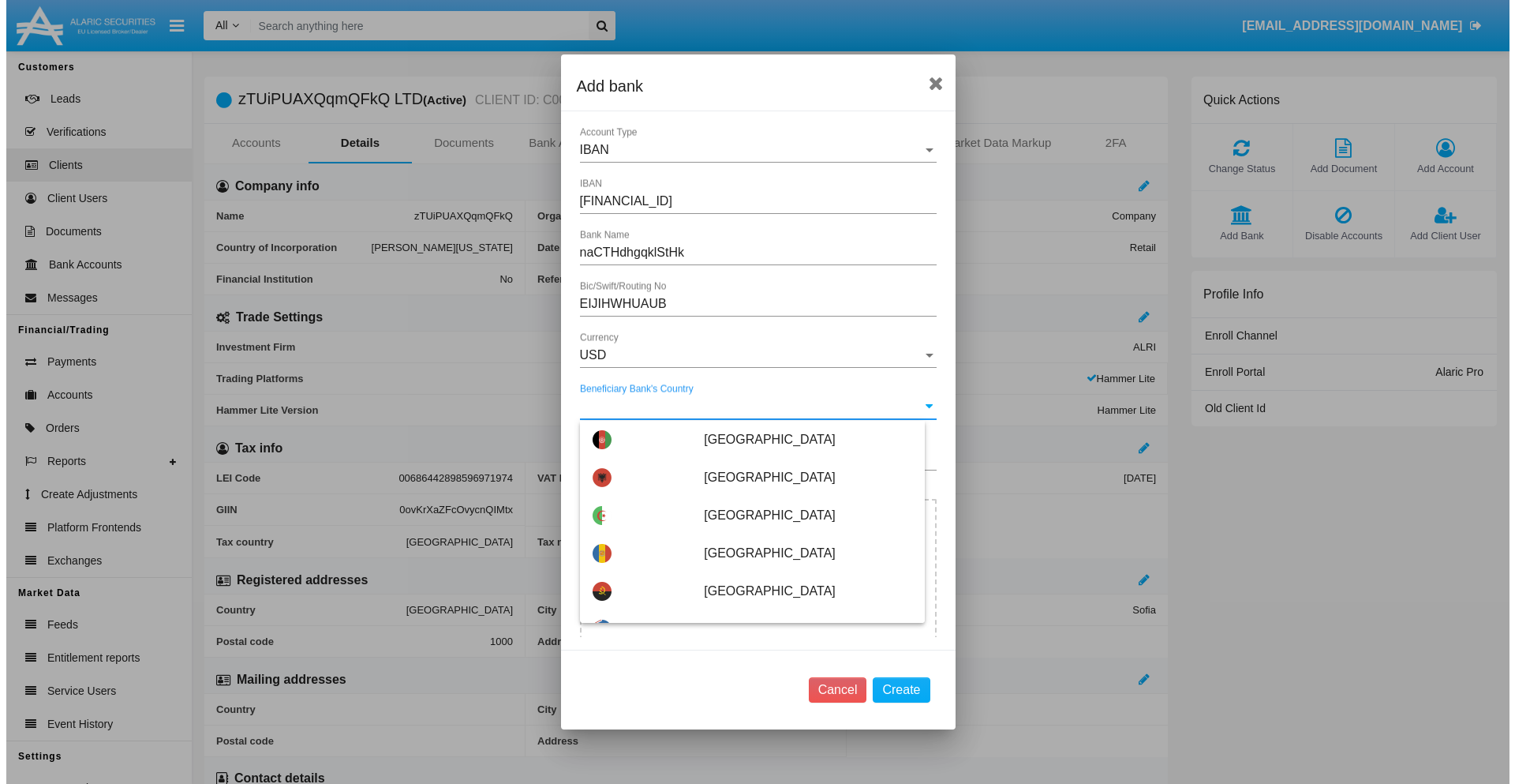
scroll to position [5518, 0]
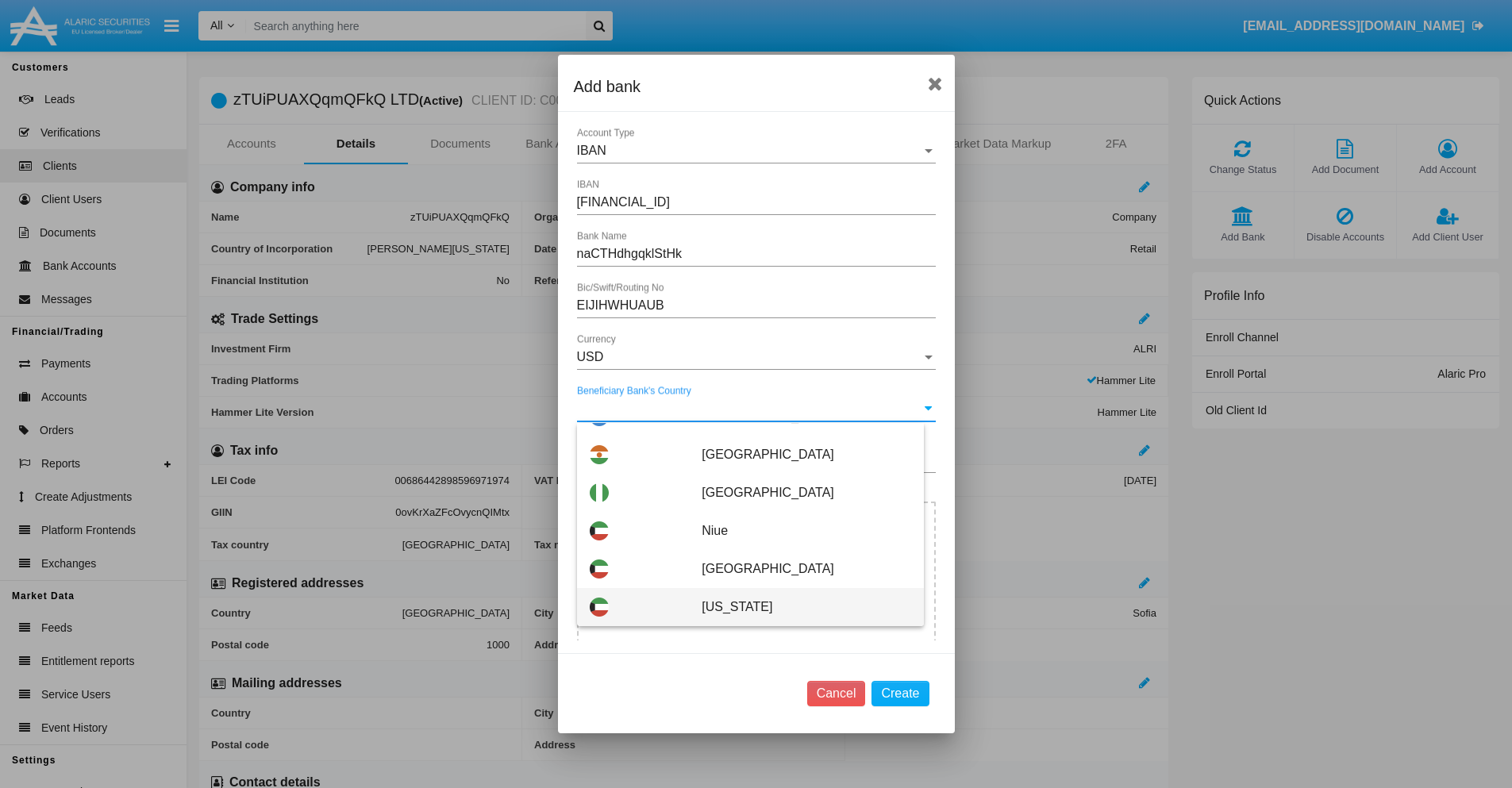
click at [798, 607] on span "Northern Mariana Islands" at bounding box center [805, 607] width 209 height 38
type input "Northern Mariana Islands"
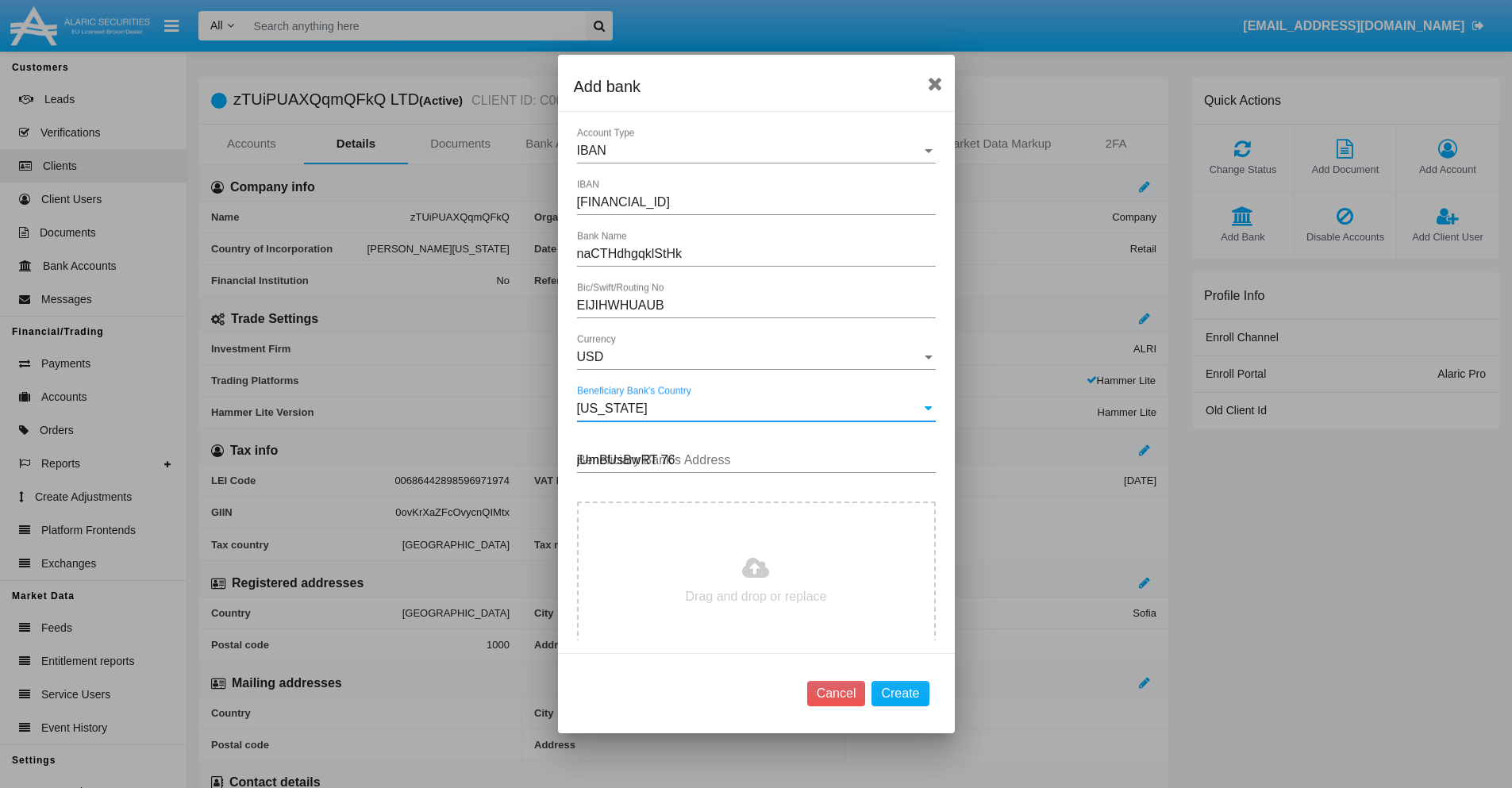
type input "jUmBUsBwRT 765"
type input "C:\fakepath\bank-statement.png"
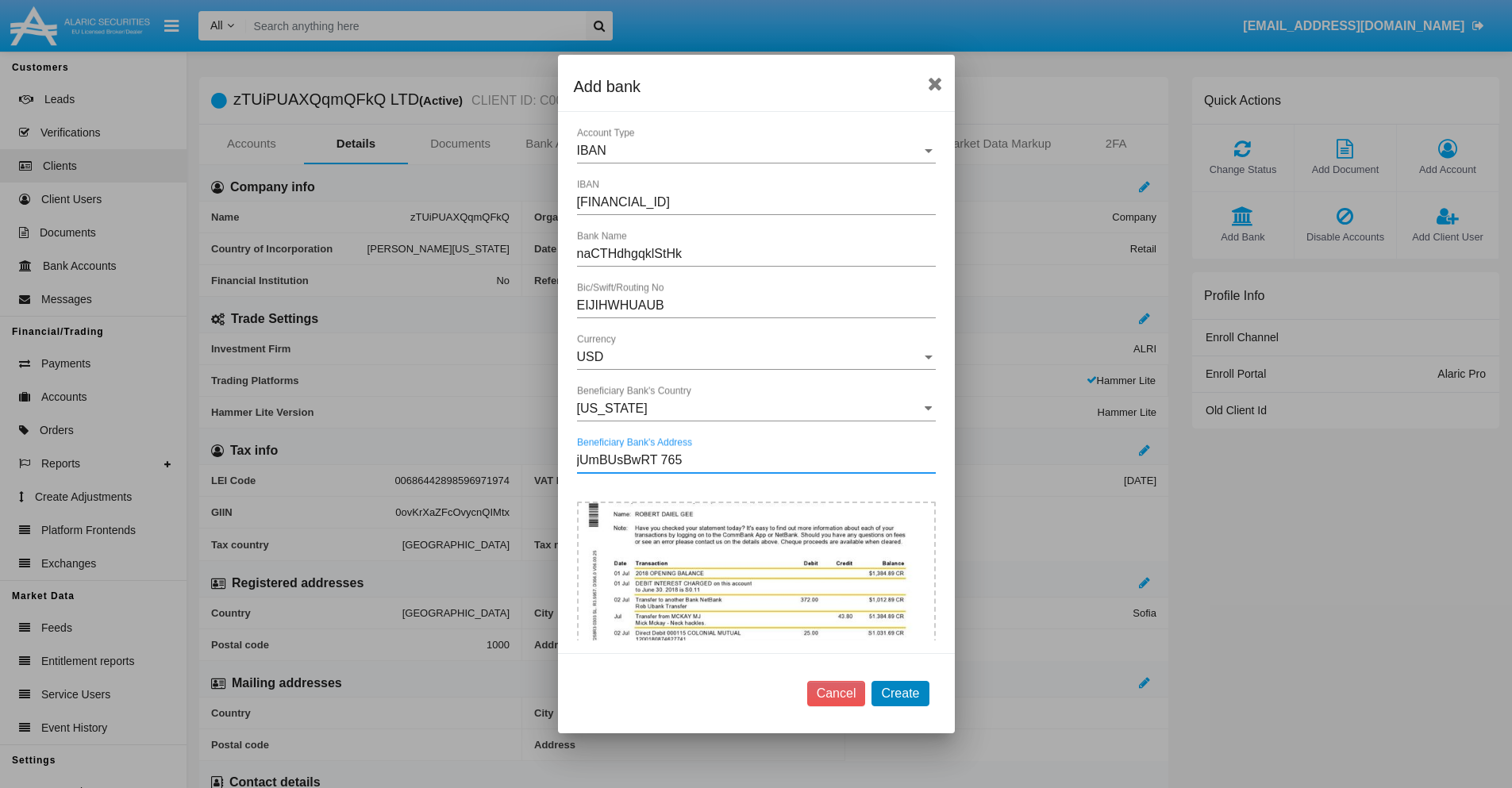
click at [900, 693] on button "Create" at bounding box center [899, 694] width 57 height 26
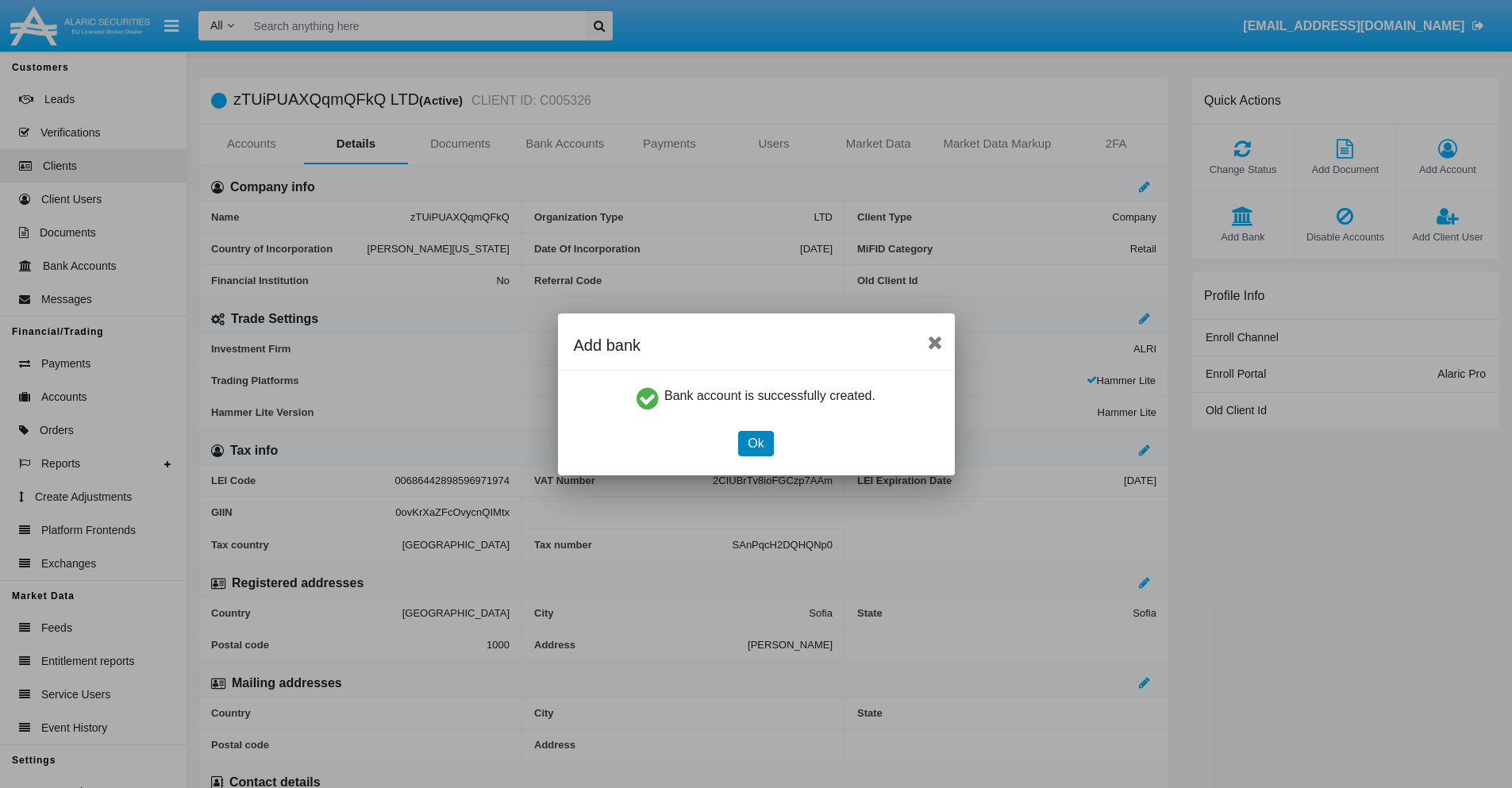
click at [755, 443] on button "Ok" at bounding box center [755, 443] width 35 height 26
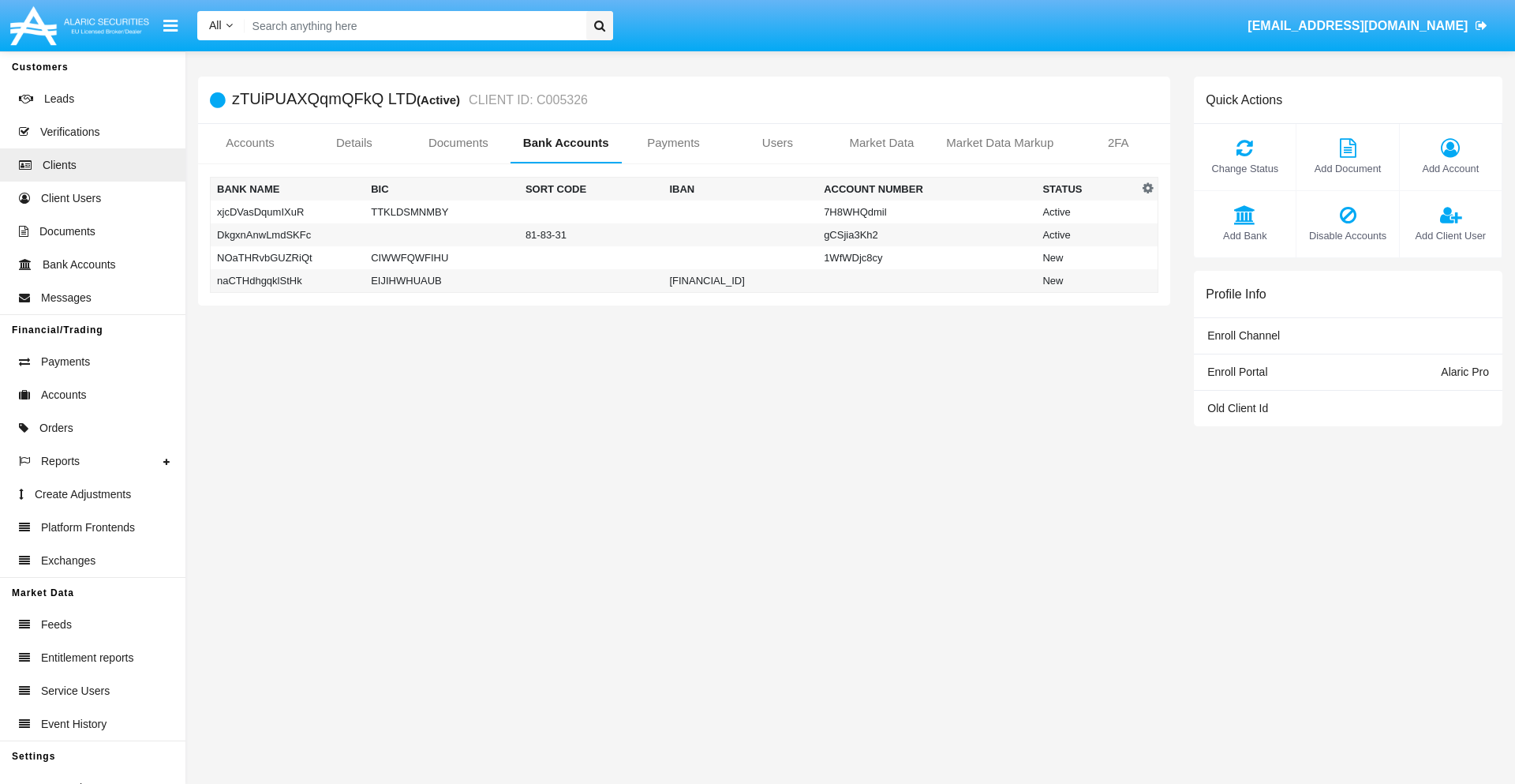
click at [287, 280] on td "naCTHdhgqklStHk" at bounding box center [288, 281] width 155 height 24
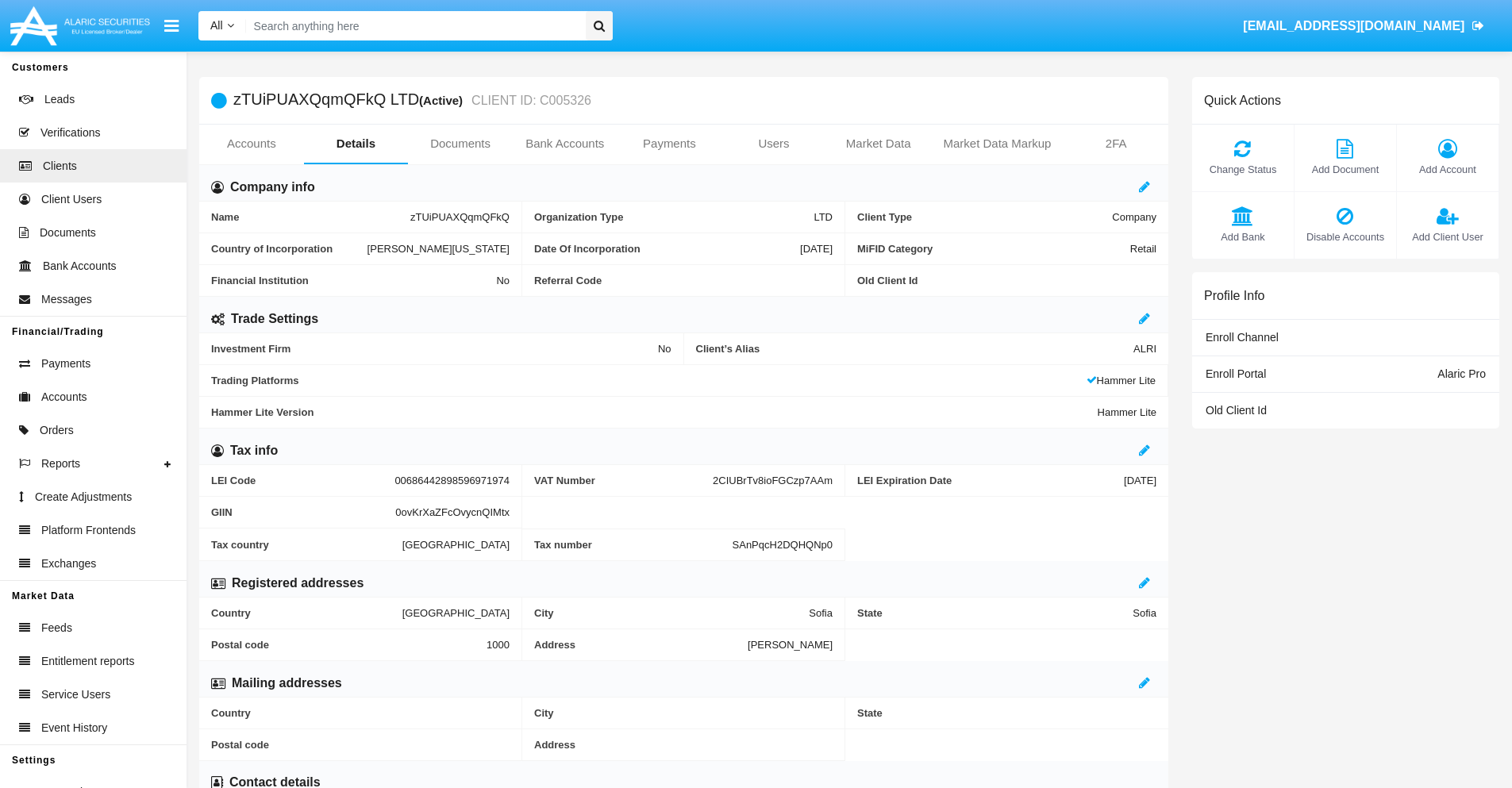
click at [1242, 237] on span "Add Bank" at bounding box center [1242, 237] width 86 height 15
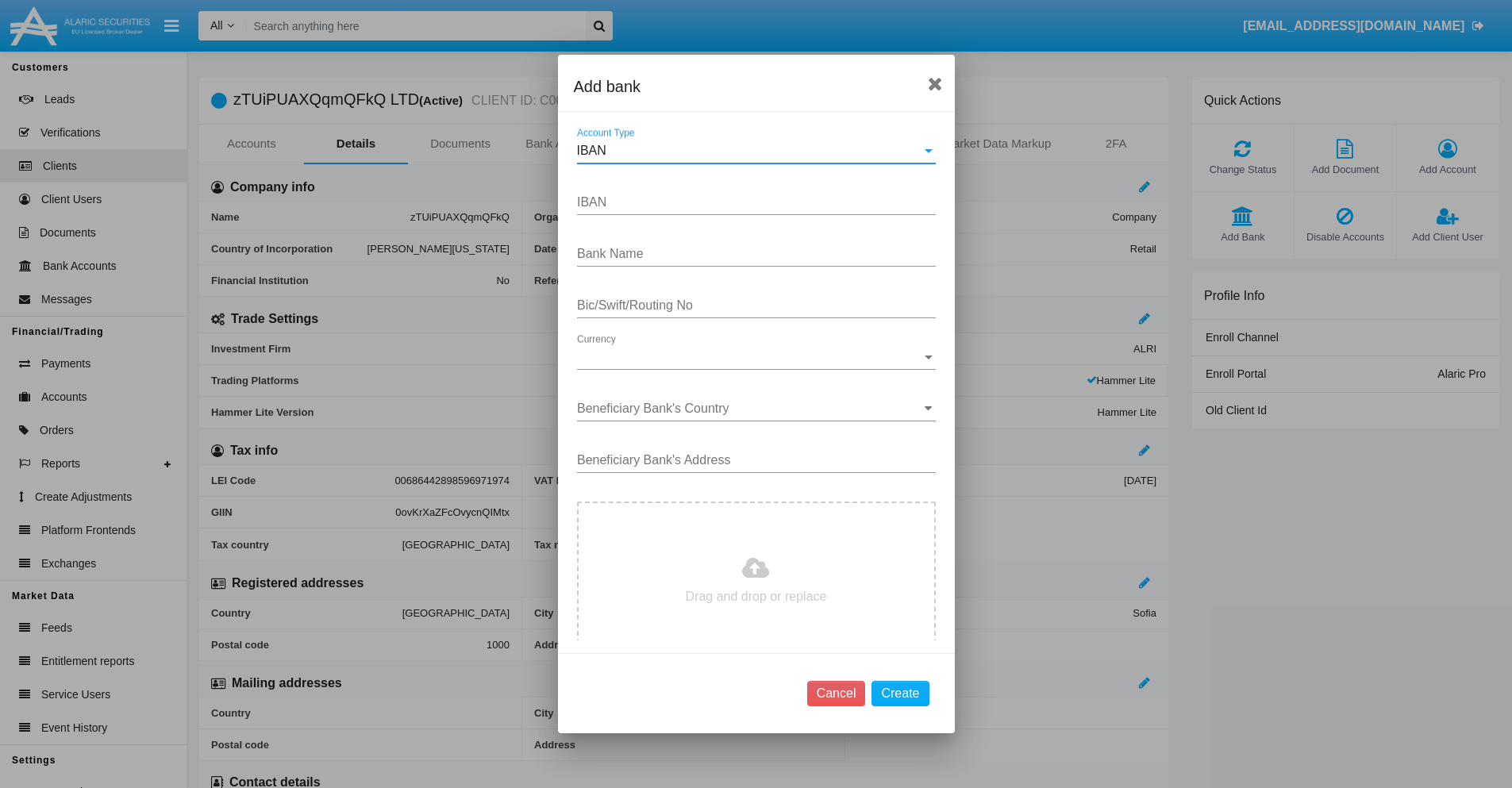
click at [750, 151] on div "IBAN" at bounding box center [749, 151] width 345 height 14
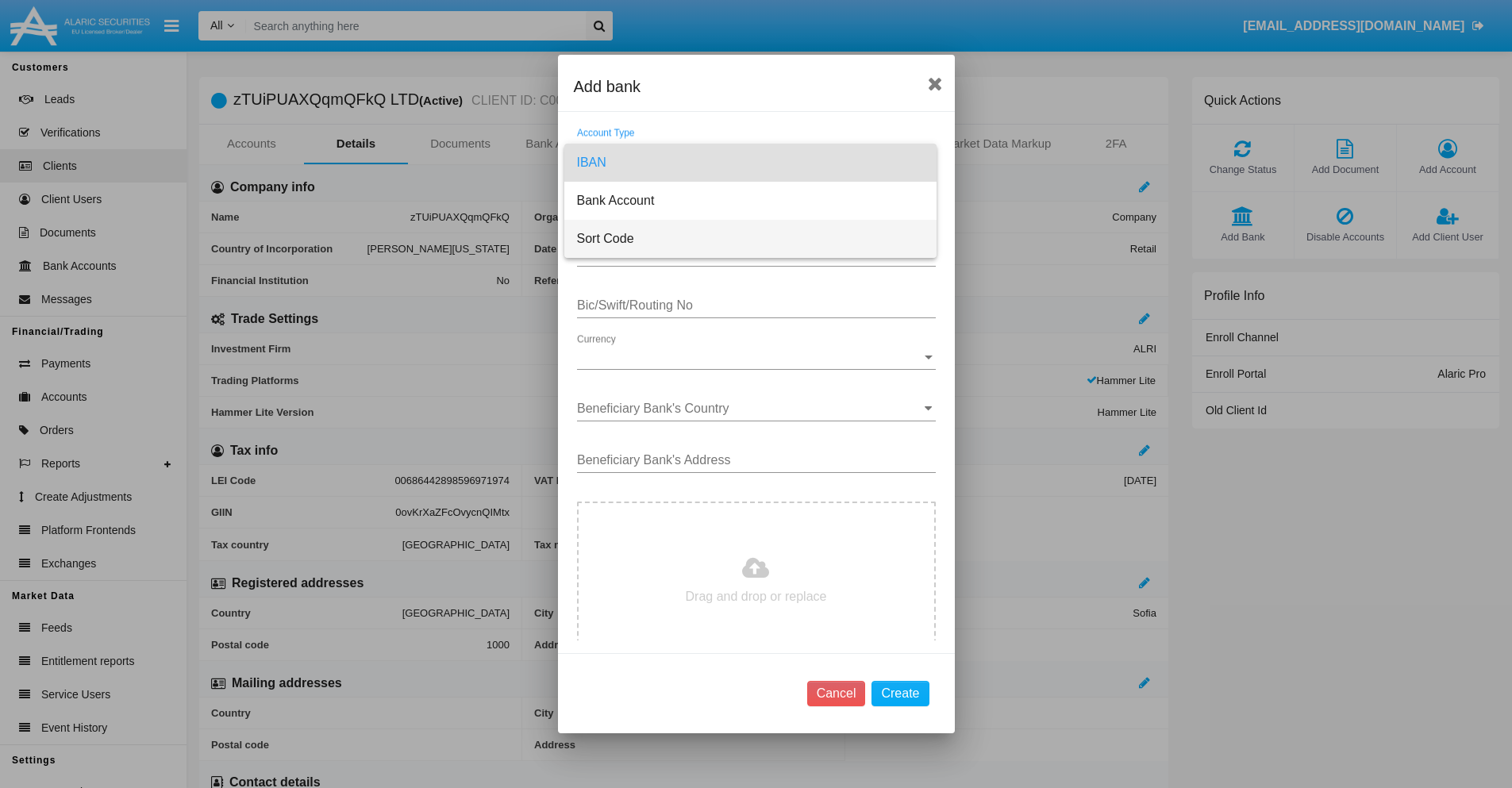
click at [750, 239] on span "Sort Code" at bounding box center [750, 238] width 346 height 38
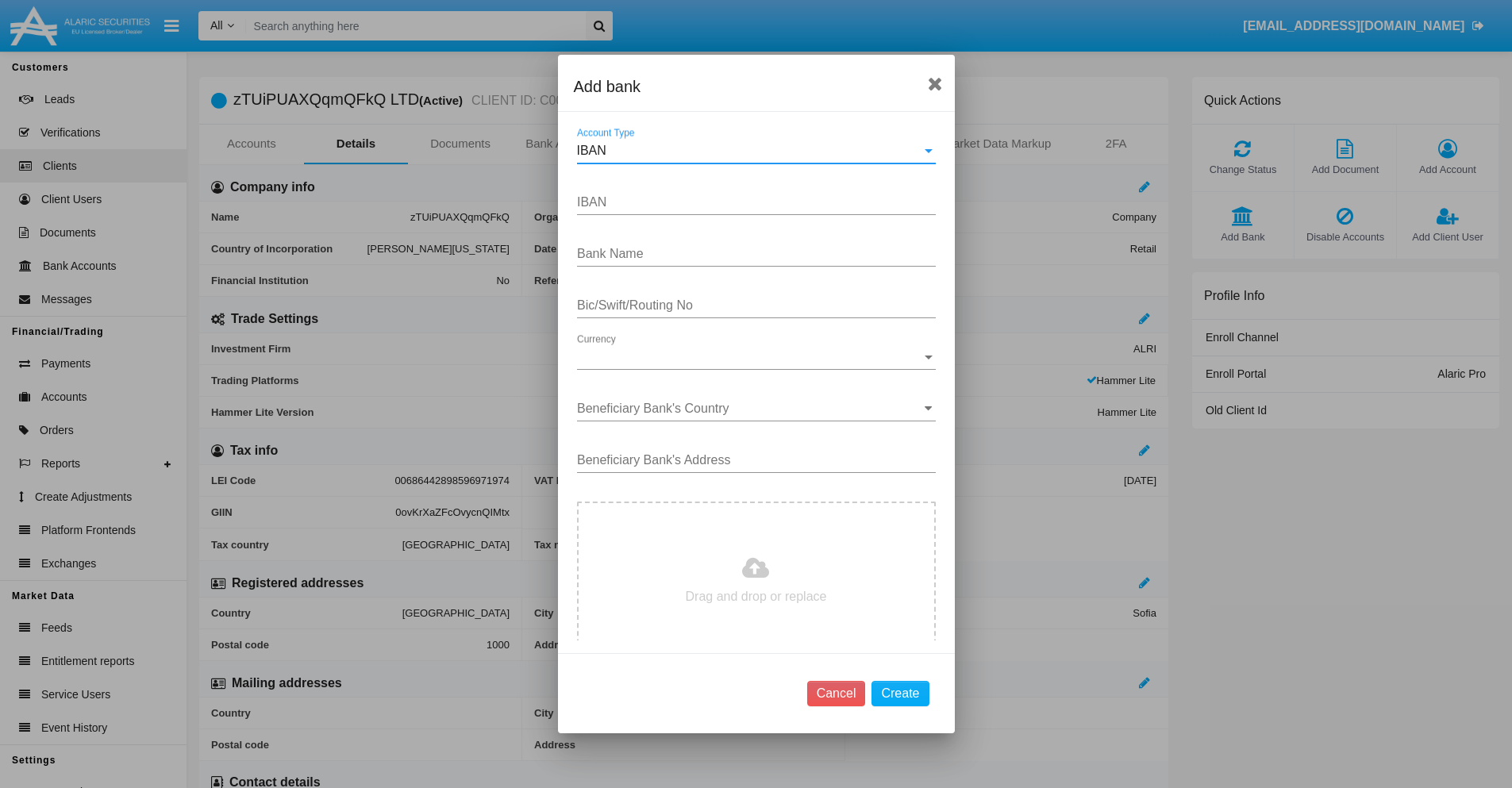
type input "[GEOGRAPHIC_DATA]"
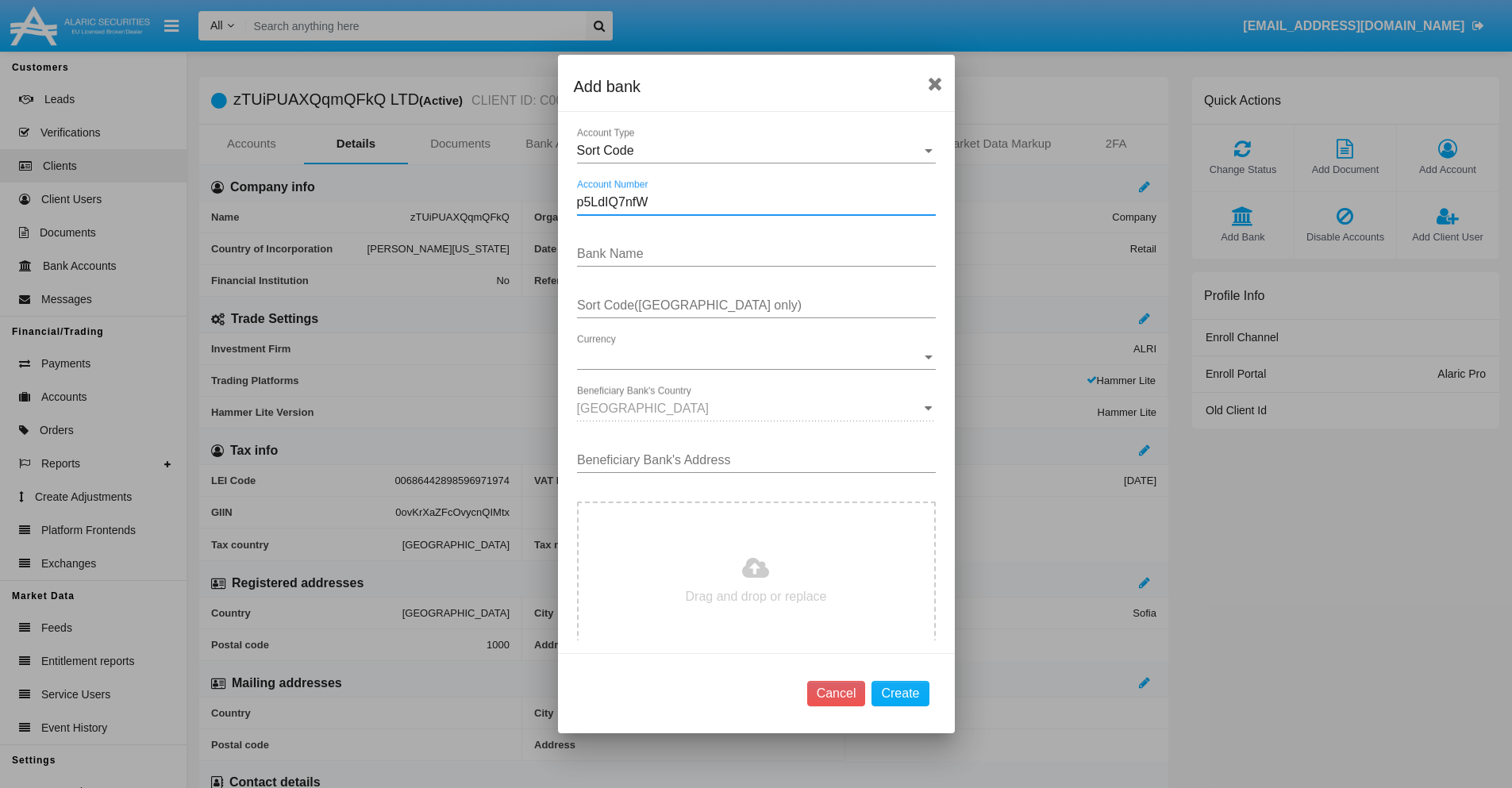
type input "p5LdIQ7nfW"
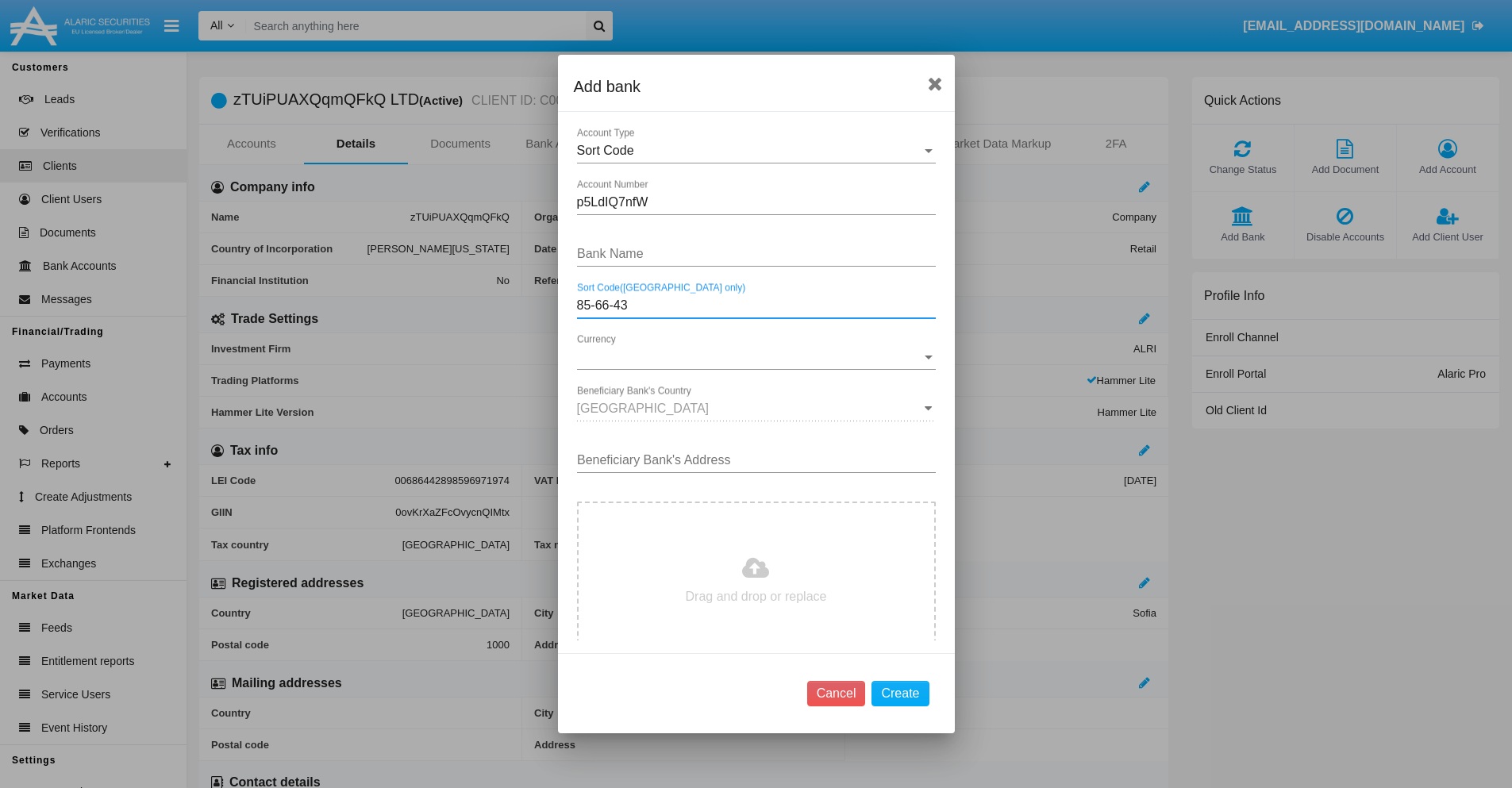
type input "85-66-43"
type input "vzQLqhuesCumyxz"
click at [750, 357] on span "Currency" at bounding box center [749, 357] width 345 height 14
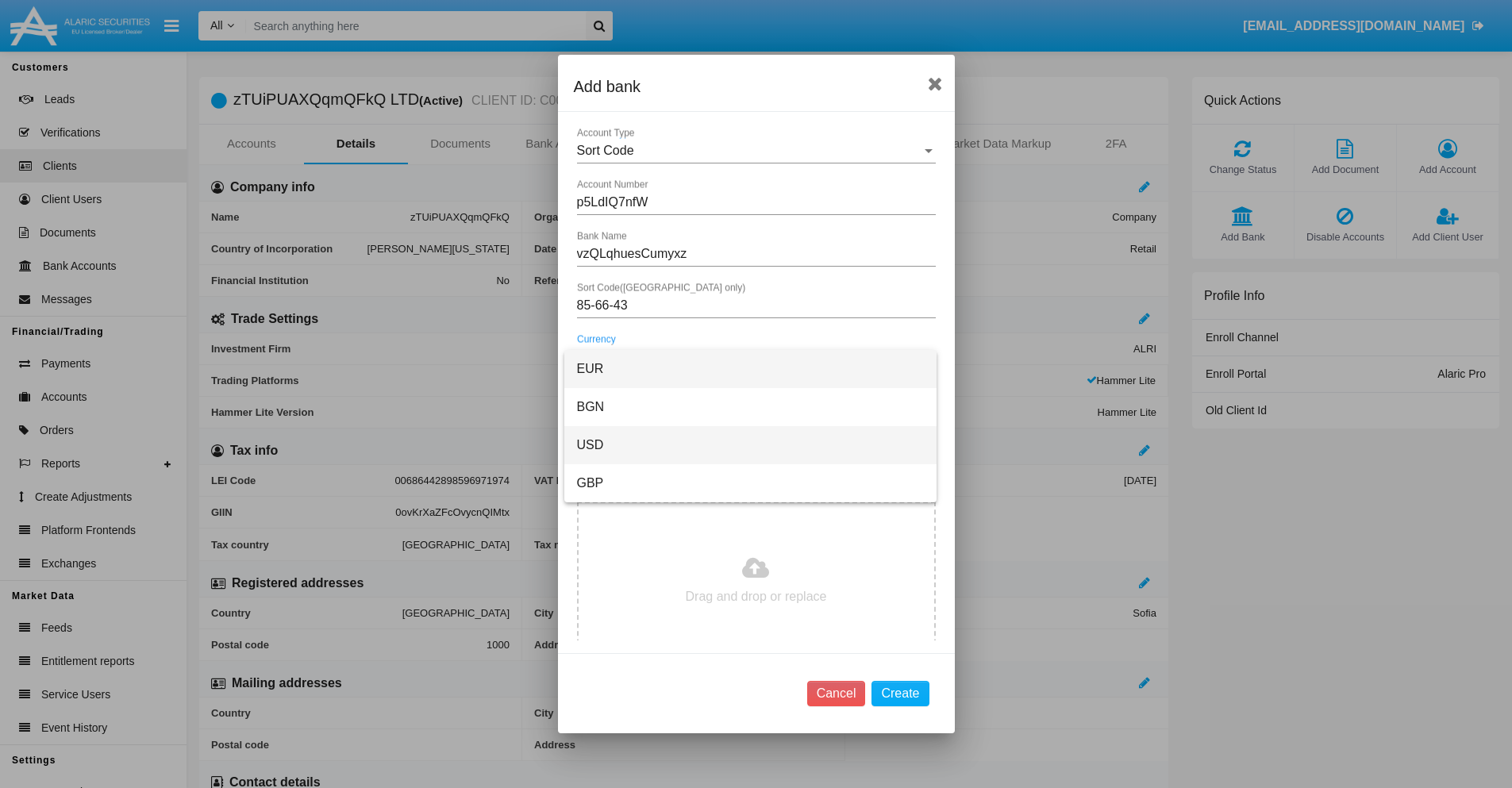
click at [750, 445] on span "USD" at bounding box center [750, 445] width 346 height 38
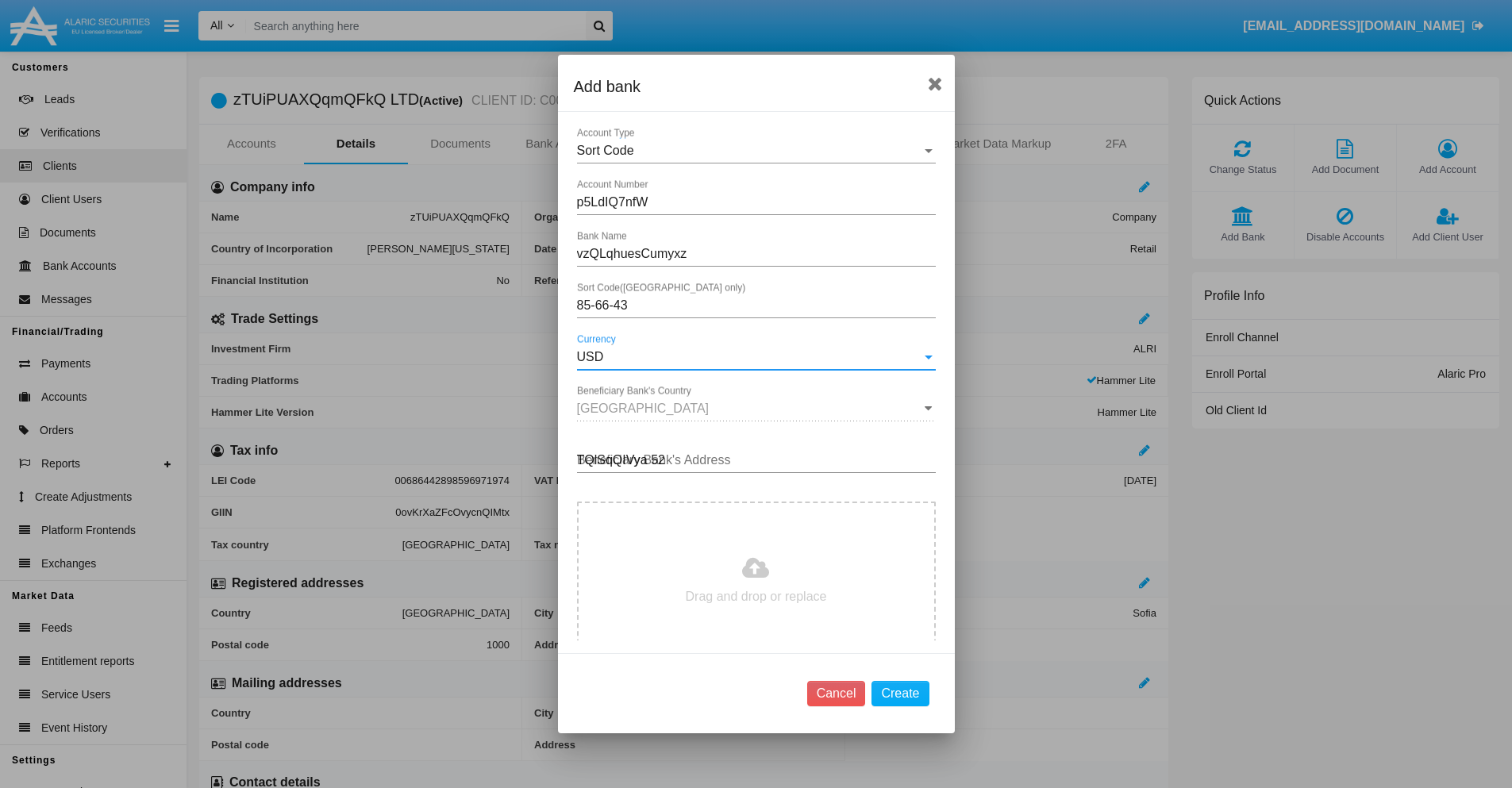
type input "TQlSqQIVya 522"
type input "C:\fakepath\bank-statement.png"
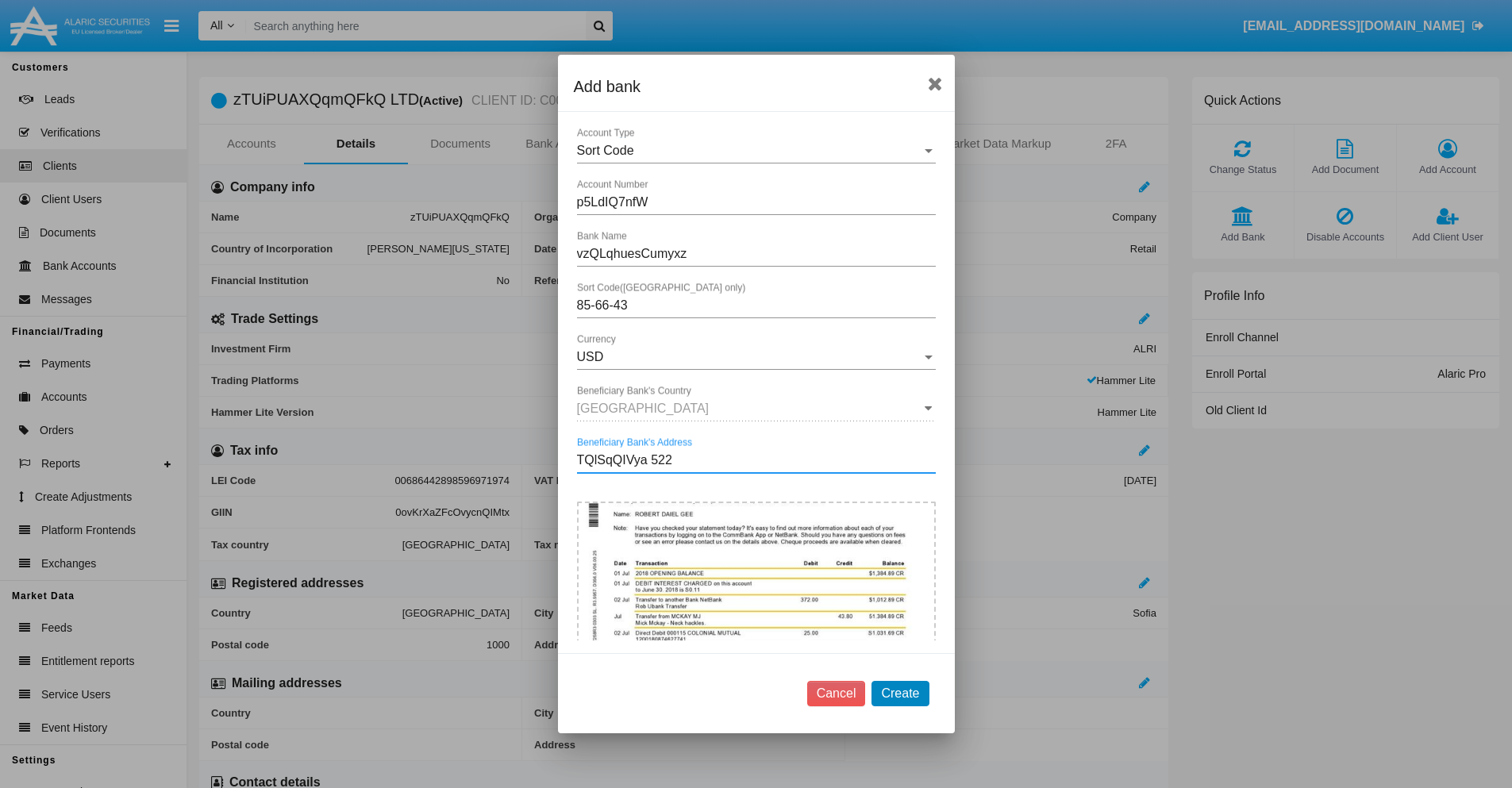
click at [900, 693] on button "Create" at bounding box center [899, 694] width 57 height 26
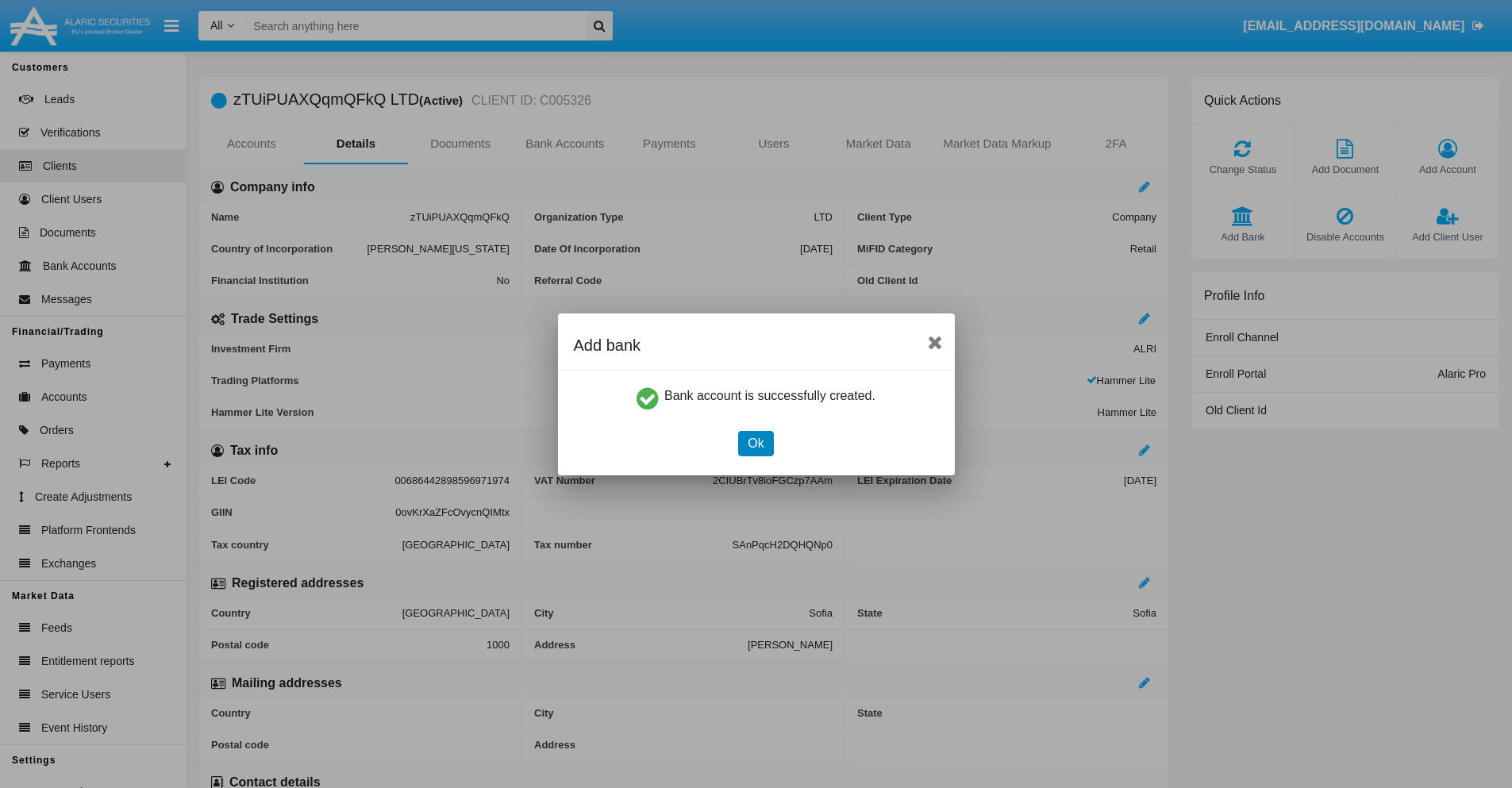
click at [755, 443] on button "Ok" at bounding box center [755, 443] width 35 height 26
